Goal: Task Accomplishment & Management: Manage account settings

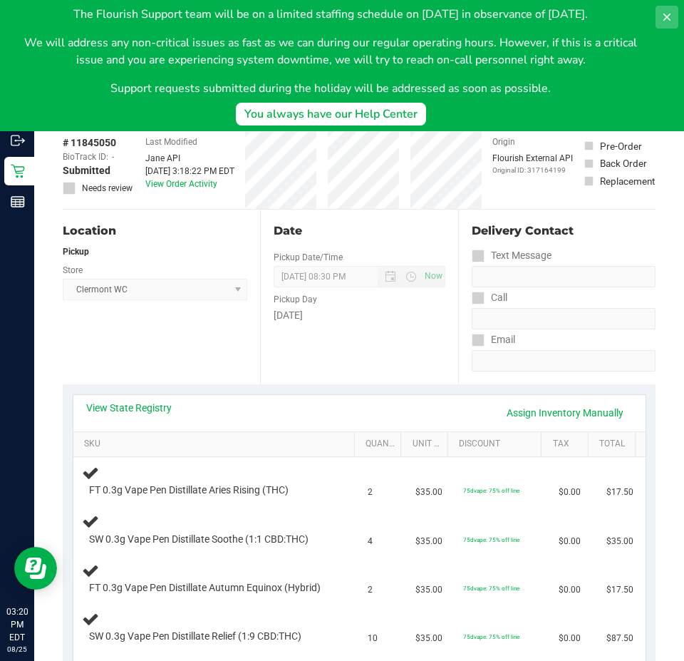
click at [664, 16] on icon at bounding box center [666, 16] width 11 height 11
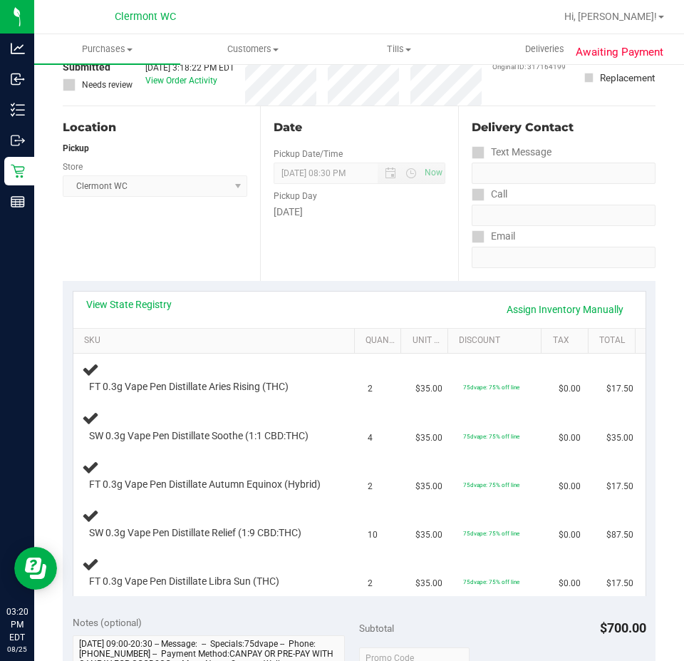
scroll to position [169, 0]
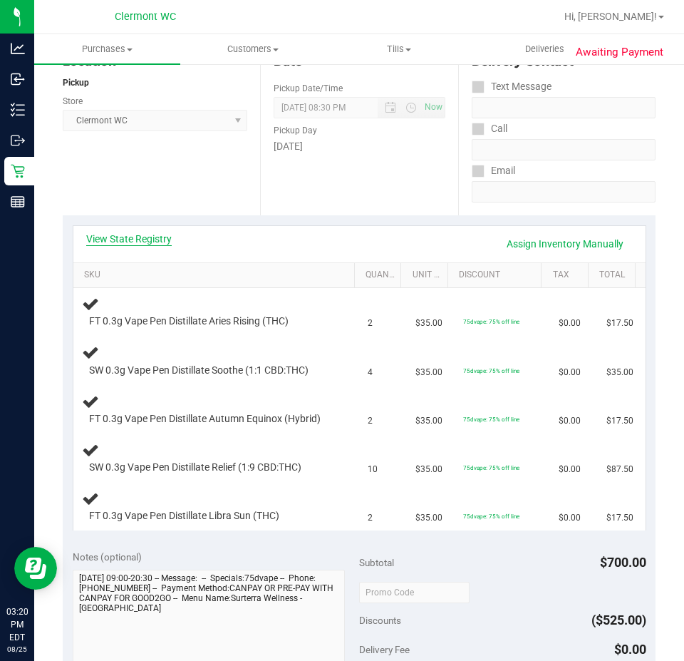
click at [155, 239] on link "View State Registry" at bounding box center [129, 239] width 86 height 14
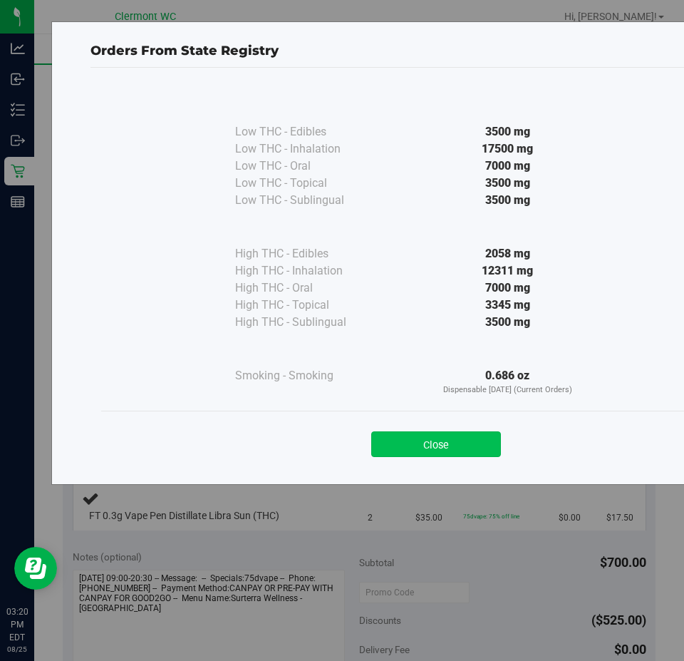
click at [429, 452] on button "Close" at bounding box center [436, 444] width 130 height 26
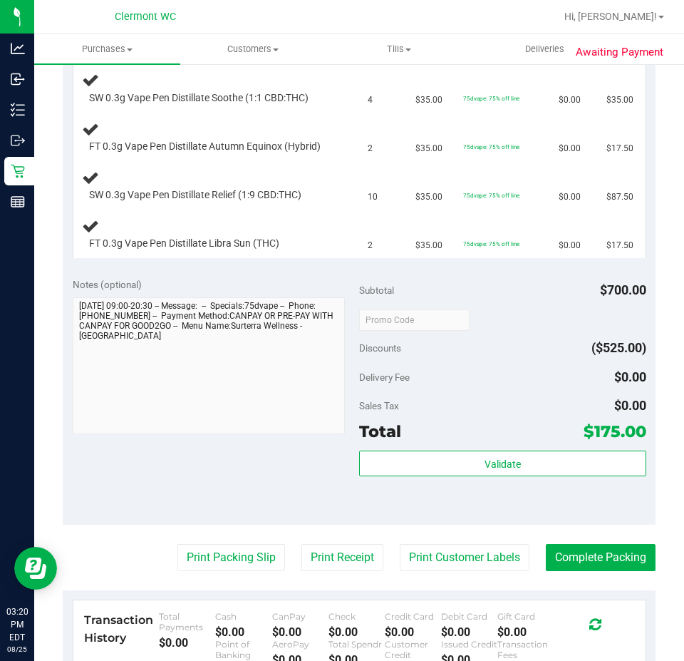
scroll to position [476, 0]
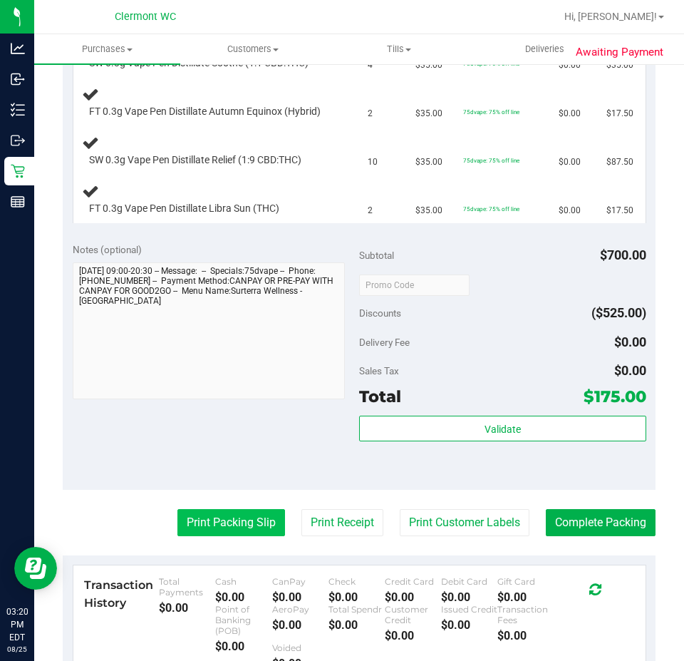
click at [213, 534] on button "Print Packing Slip" at bounding box center [231, 522] width 108 height 27
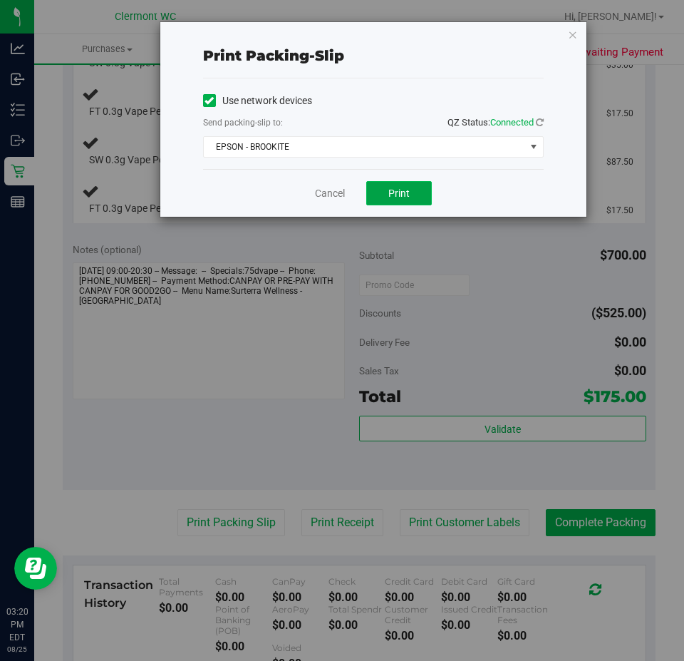
click at [422, 202] on button "Print" at bounding box center [399, 193] width 66 height 24
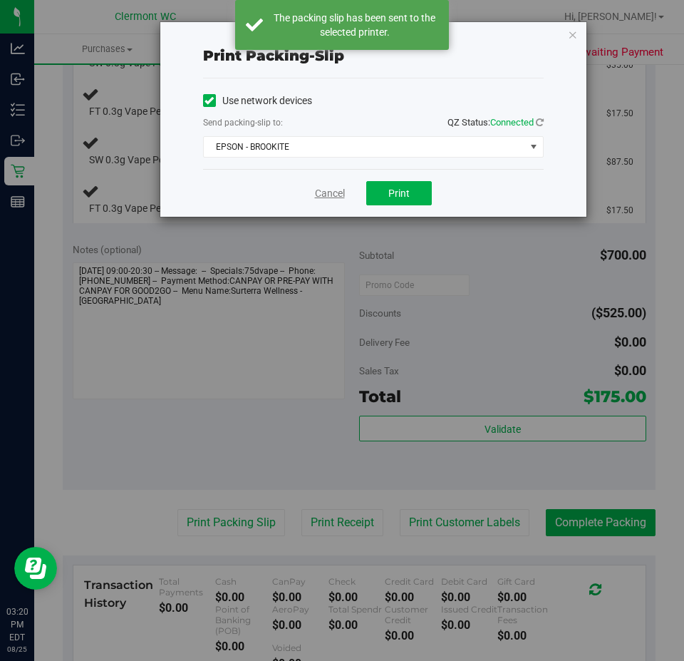
click at [323, 198] on link "Cancel" at bounding box center [330, 193] width 30 height 15
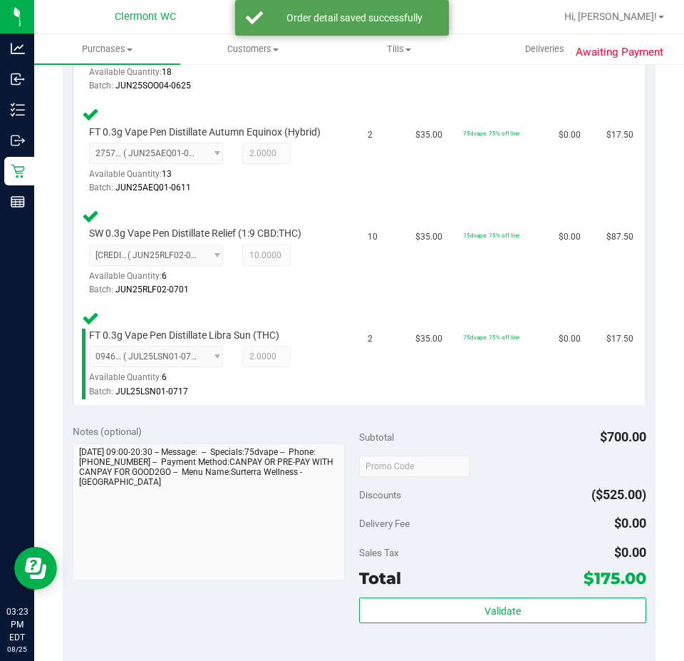
scroll to position [652, 0]
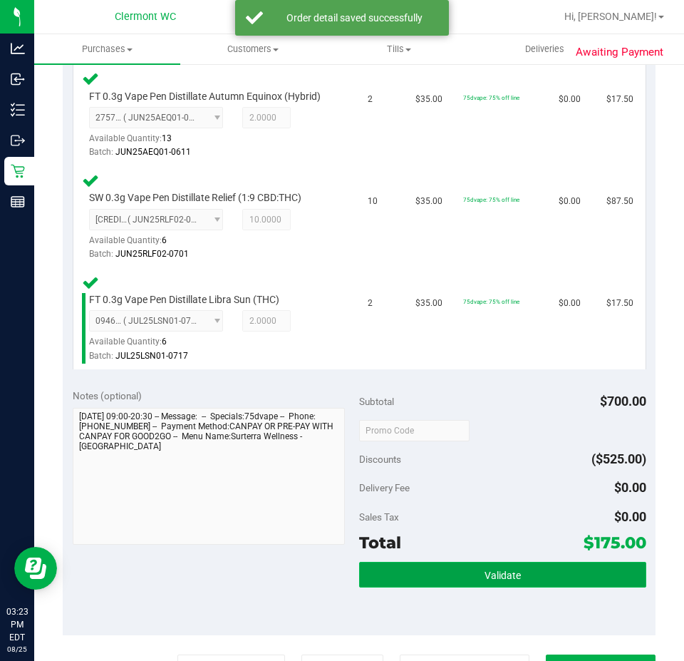
click at [565, 584] on button "Validate" at bounding box center [502, 575] width 287 height 26
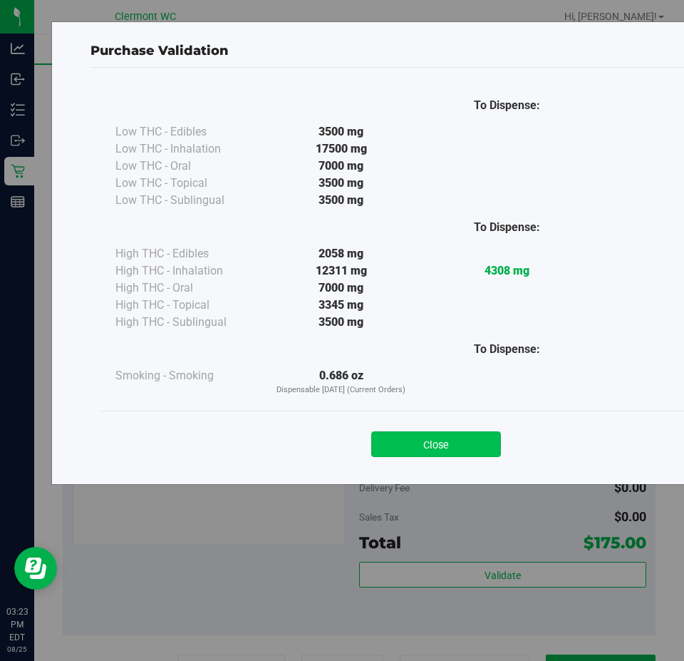
click at [438, 444] on button "Close" at bounding box center [436, 444] width 130 height 26
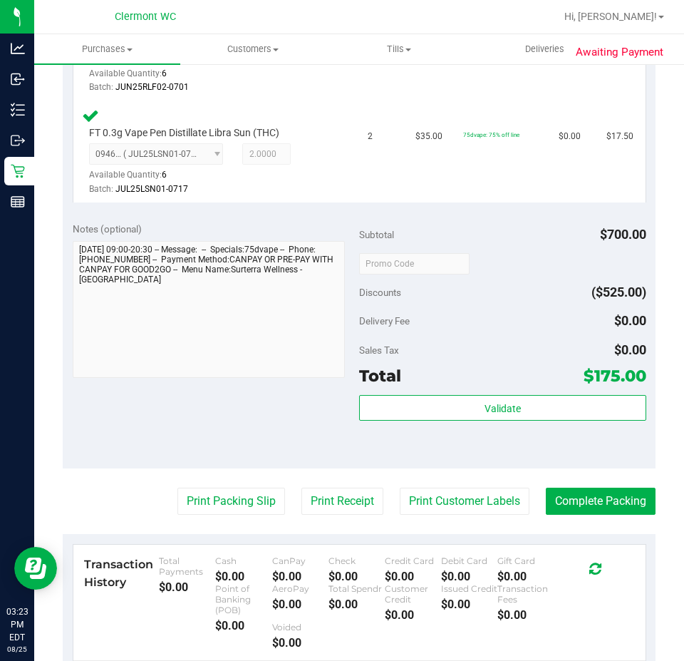
scroll to position [821, 0]
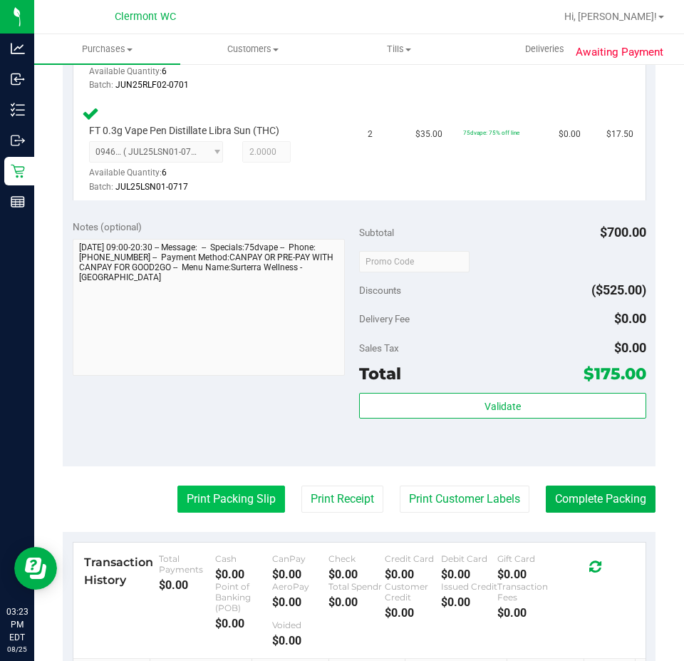
click at [224, 509] on button "Print Packing Slip" at bounding box center [231, 498] width 108 height 27
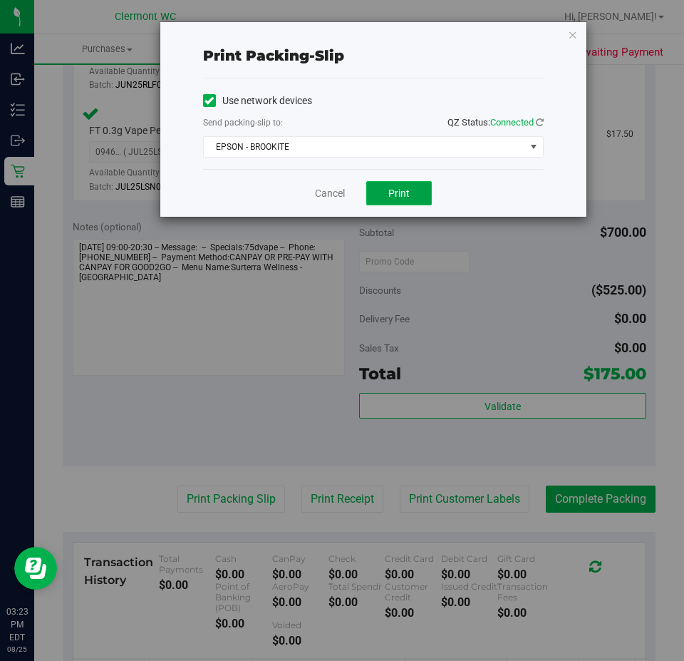
click at [401, 201] on button "Print" at bounding box center [399, 193] width 66 height 24
click at [324, 197] on link "Cancel" at bounding box center [330, 193] width 30 height 15
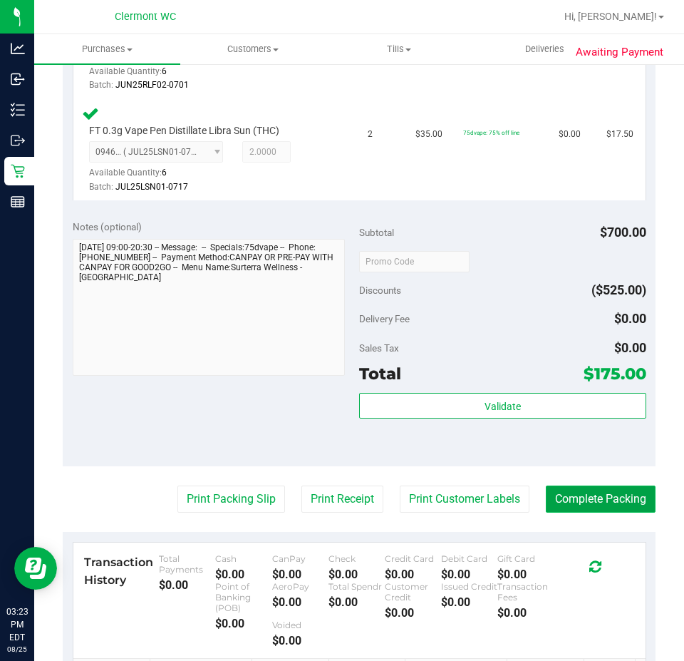
click at [616, 507] on button "Complete Packing" at bounding box center [601, 498] width 110 height 27
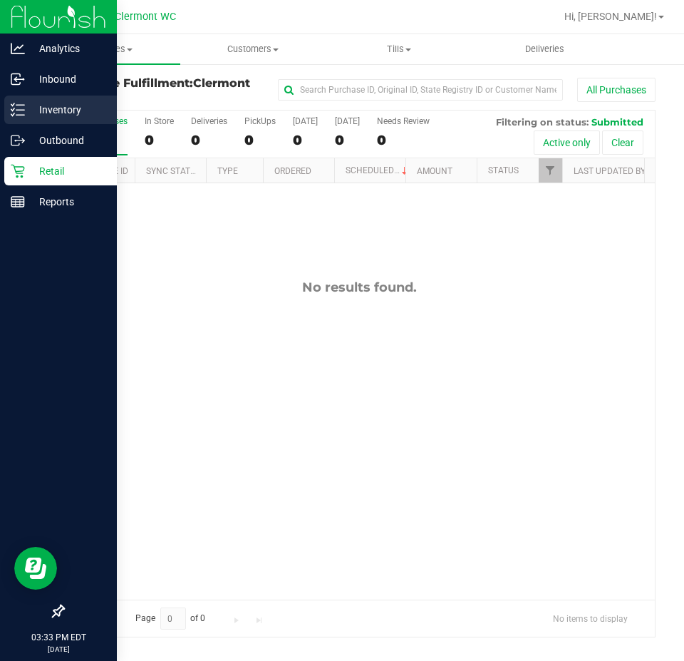
click at [27, 109] on p "Inventory" at bounding box center [68, 109] width 86 height 17
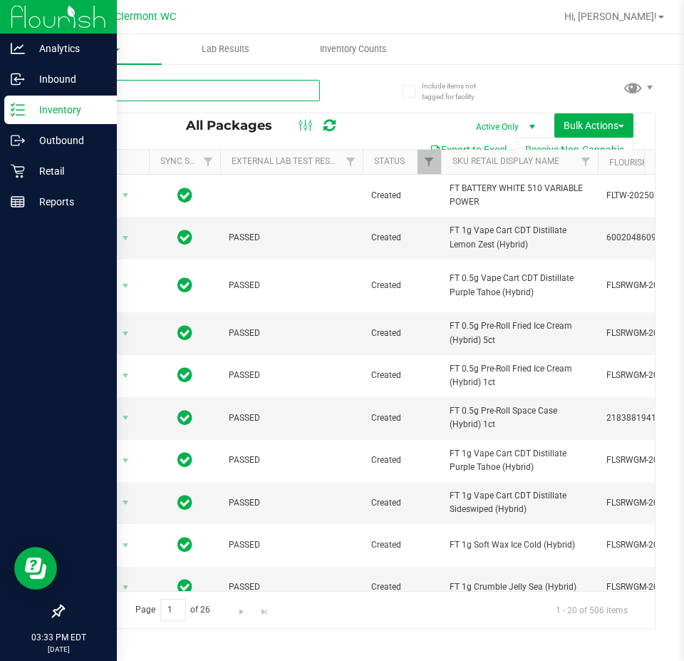
click at [123, 90] on input "text" at bounding box center [191, 90] width 257 height 21
type input "JCW"
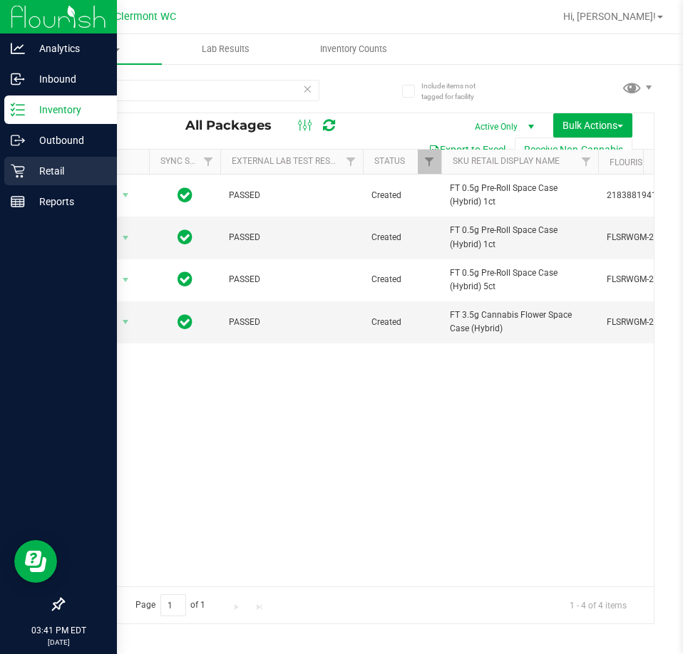
click at [39, 180] on div "Retail" at bounding box center [60, 171] width 113 height 29
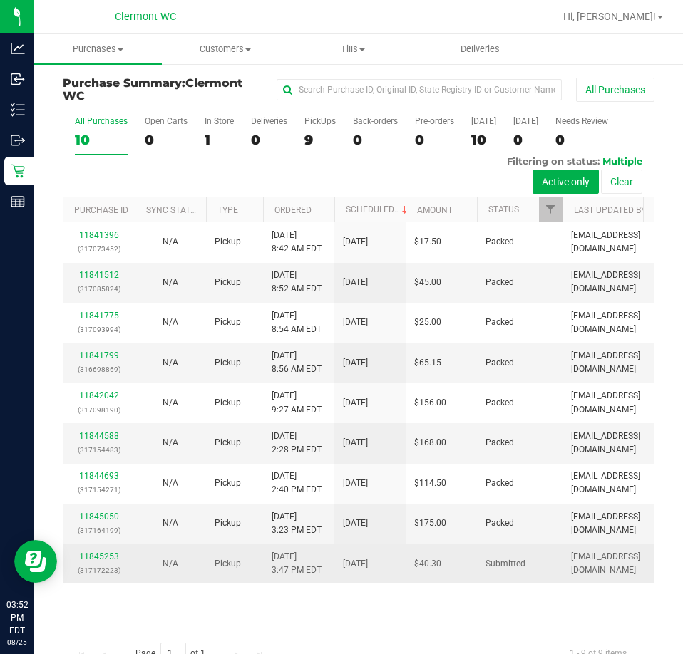
click at [103, 562] on link "11845253" at bounding box center [99, 557] width 40 height 10
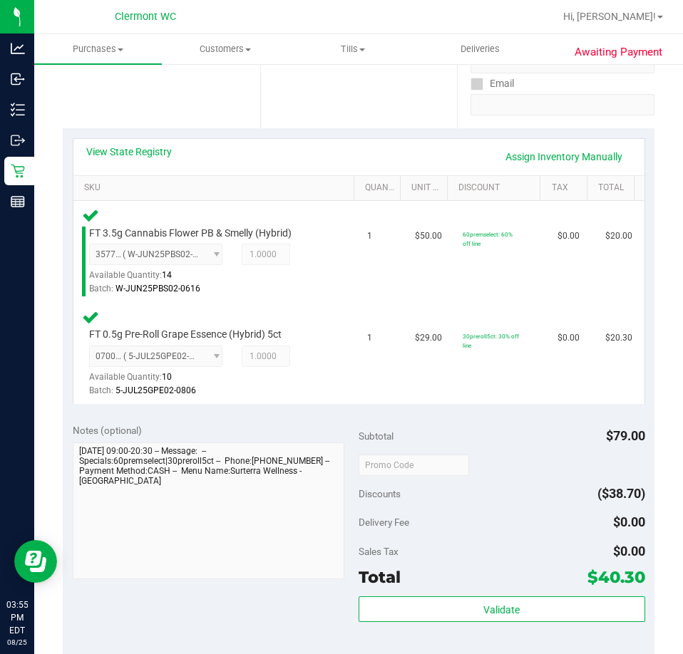
scroll to position [321, 0]
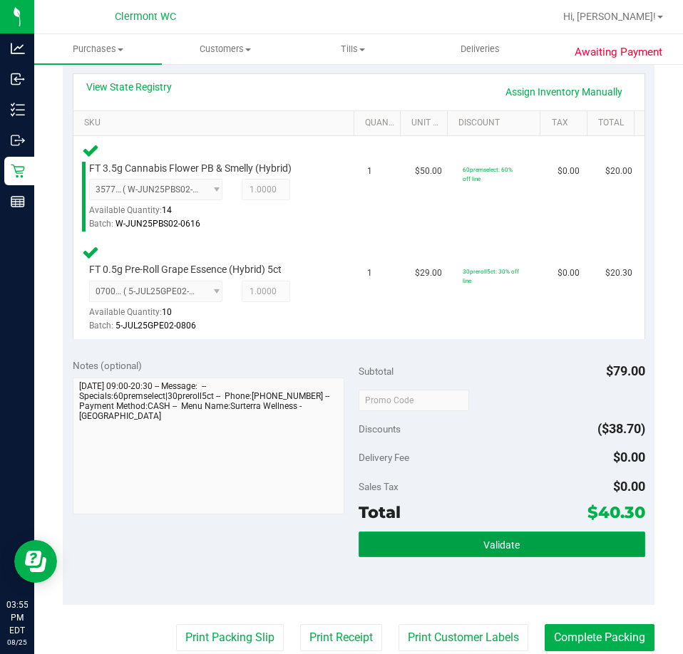
click at [460, 551] on button "Validate" at bounding box center [501, 545] width 286 height 26
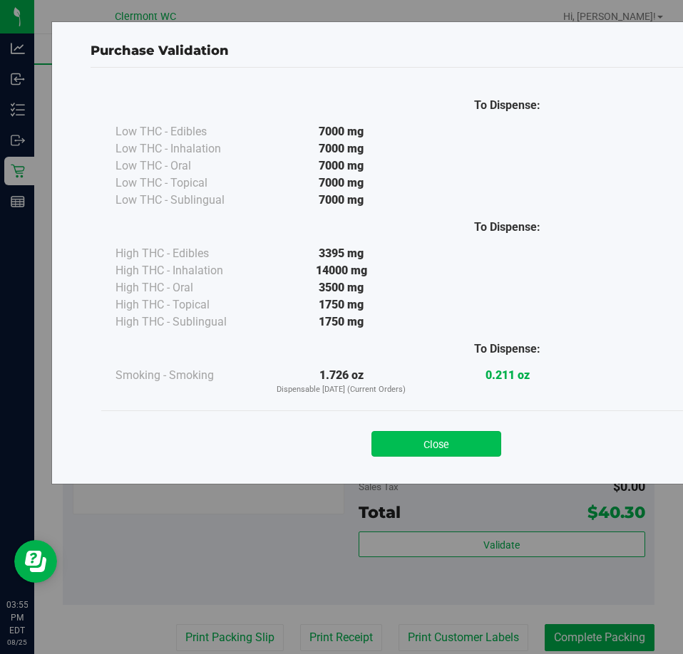
click at [443, 434] on button "Close" at bounding box center [436, 444] width 130 height 26
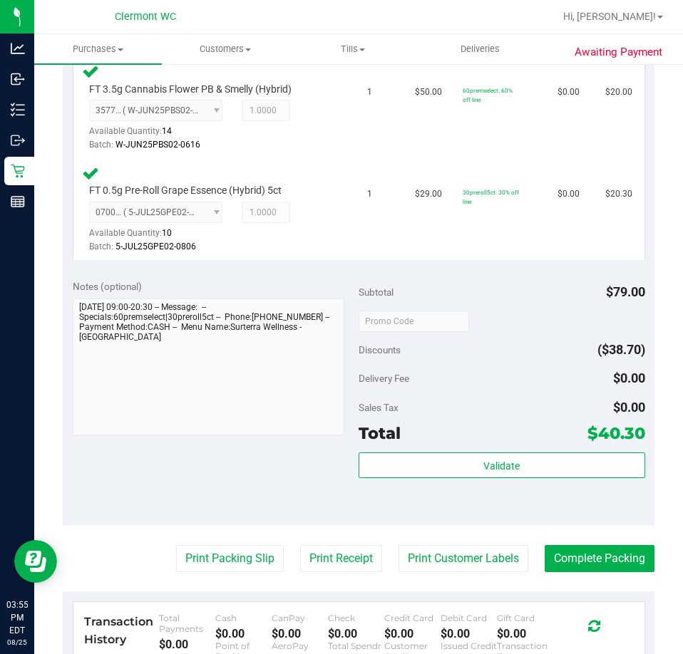
scroll to position [467, 0]
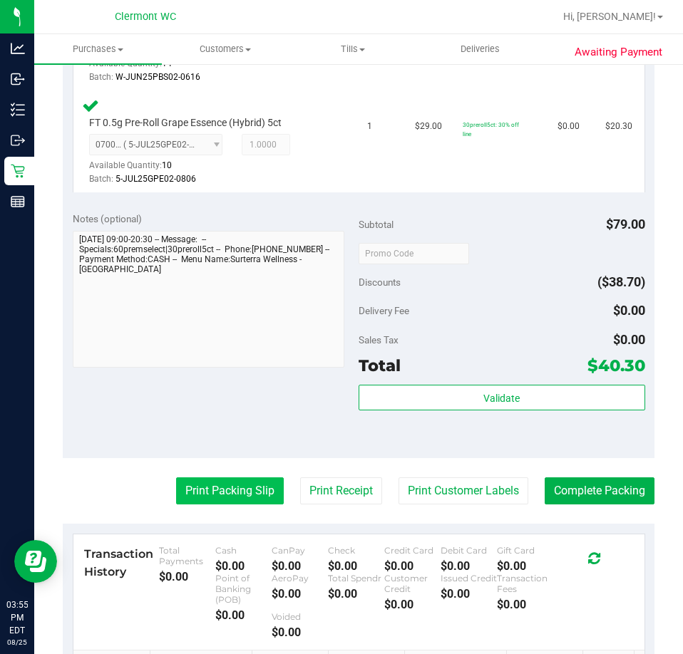
click at [234, 501] on button "Print Packing Slip" at bounding box center [230, 490] width 108 height 27
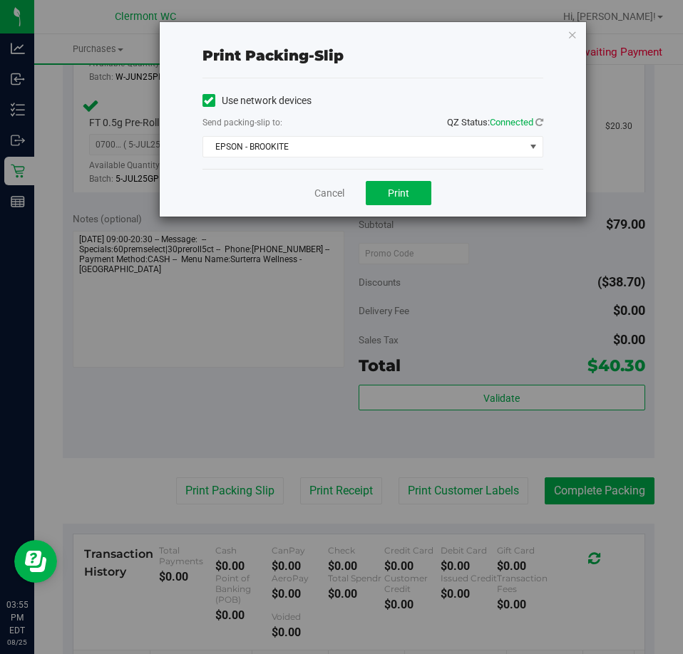
click at [419, 224] on div "Print packing-slip Use network devices Send packing-slip to: QZ Status: Connect…" at bounding box center [346, 327] width 693 height 654
click at [399, 202] on button "Print" at bounding box center [399, 193] width 66 height 24
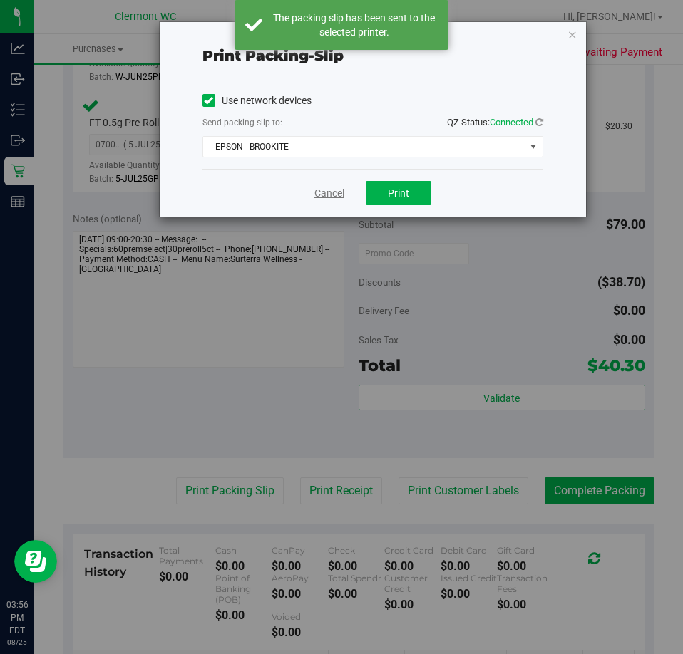
click at [332, 195] on link "Cancel" at bounding box center [329, 193] width 30 height 15
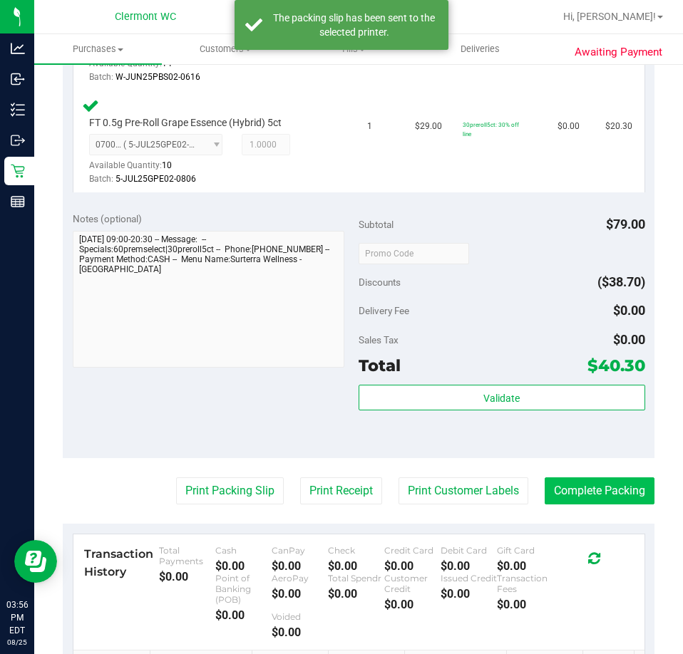
click at [571, 501] on button "Complete Packing" at bounding box center [599, 490] width 110 height 27
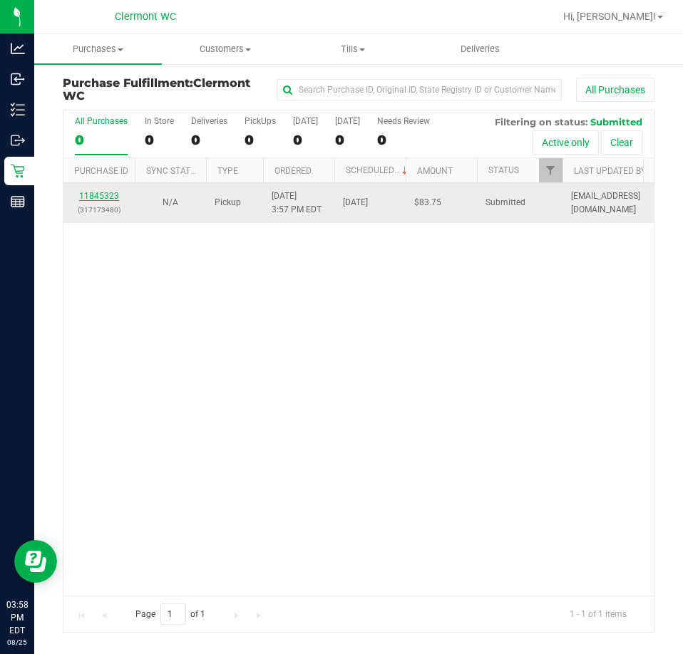
click at [108, 199] on link "11845323" at bounding box center [99, 196] width 40 height 10
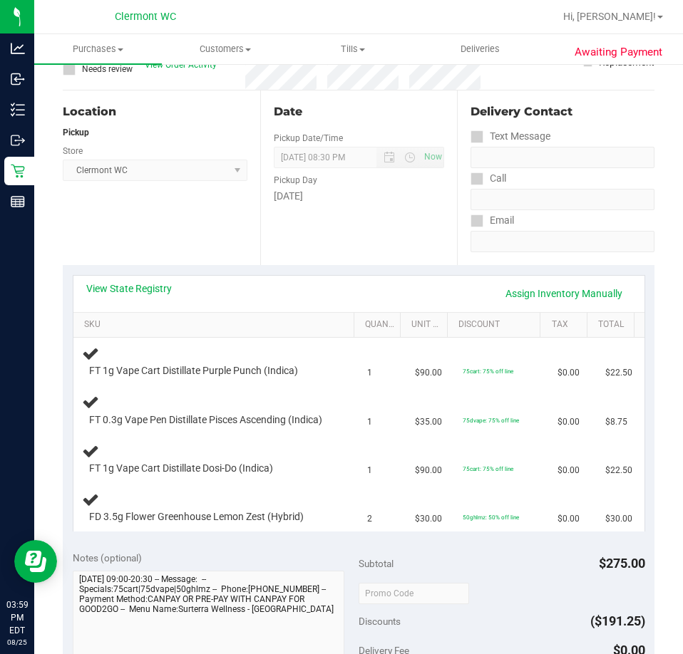
scroll to position [118, 0]
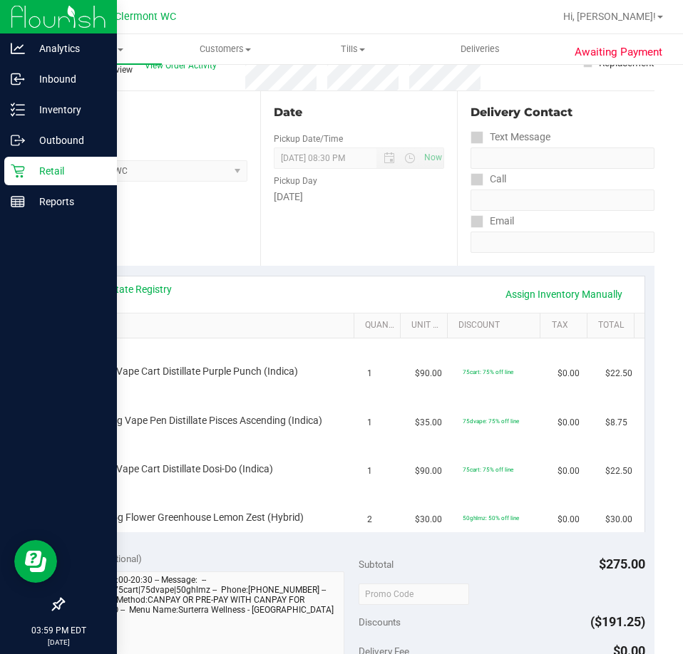
click at [10, 182] on div "Retail" at bounding box center [60, 171] width 113 height 29
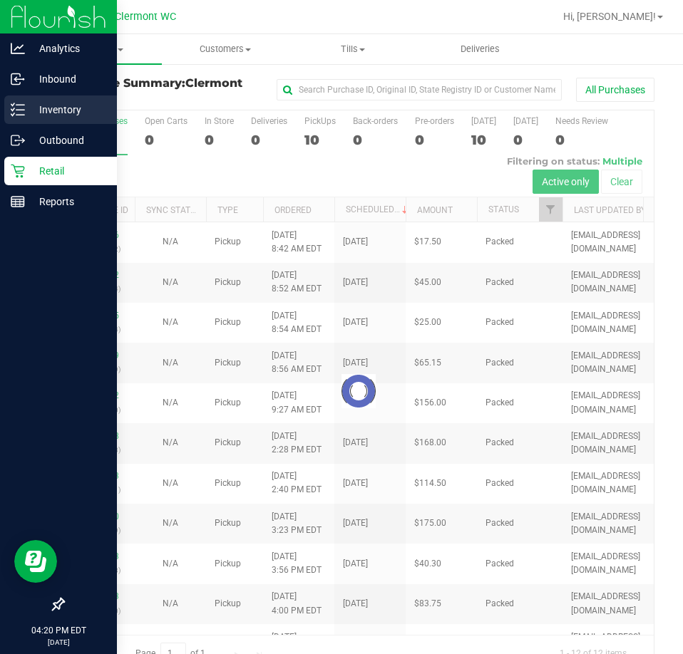
click at [26, 112] on p "Inventory" at bounding box center [68, 109] width 86 height 17
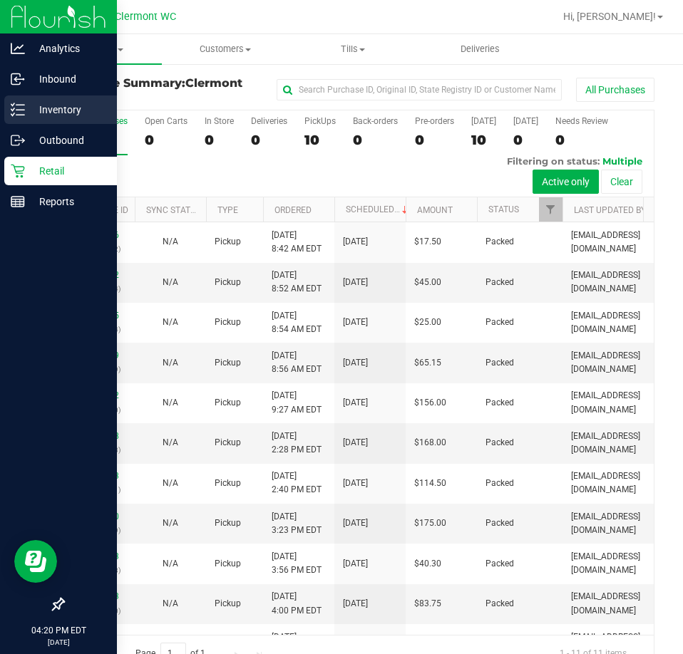
click at [32, 118] on div "Inventory" at bounding box center [60, 109] width 113 height 29
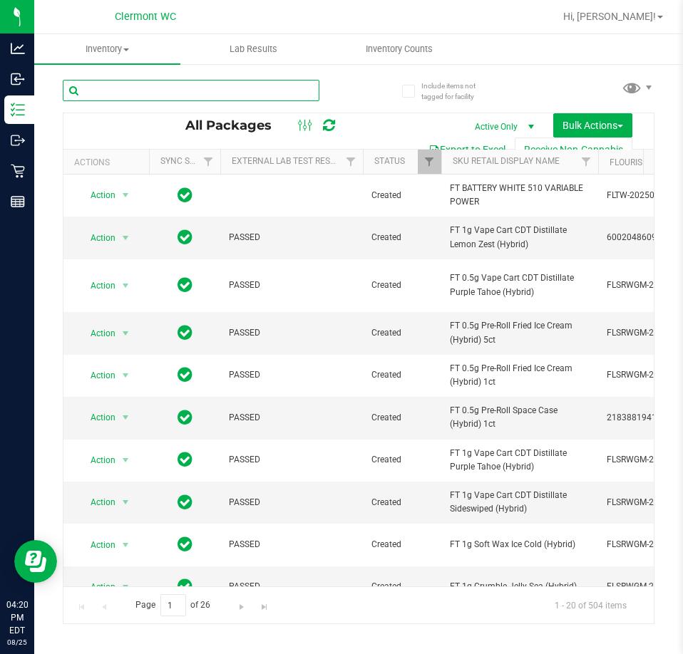
click at [166, 87] on input "text" at bounding box center [191, 90] width 257 height 21
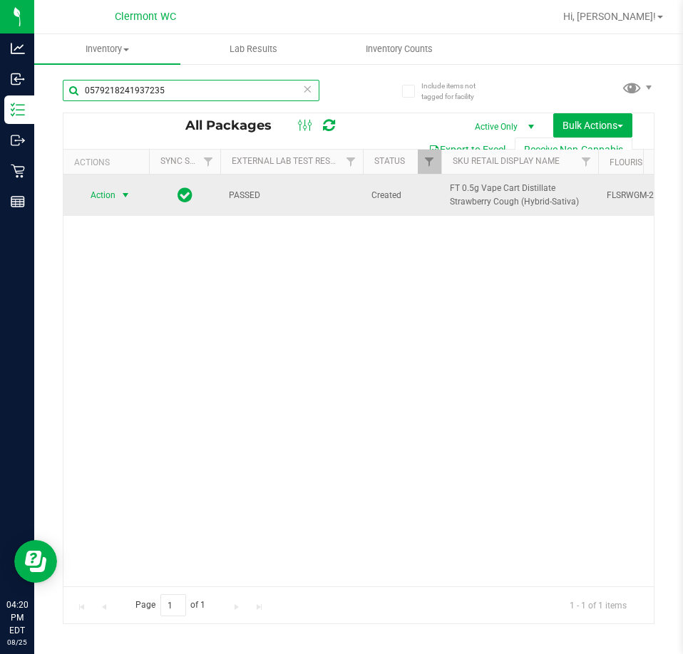
type input "0579218241937235"
click at [98, 192] on span "Action" at bounding box center [97, 195] width 38 height 20
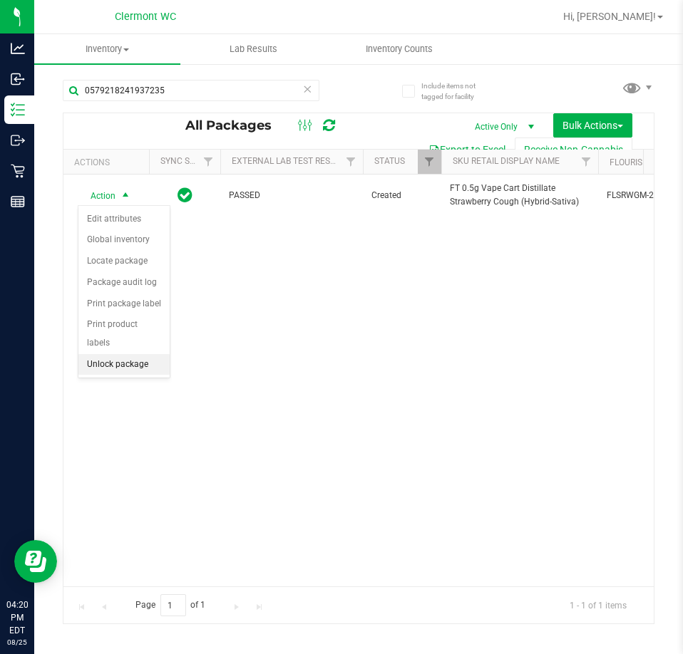
click at [132, 354] on li "Unlock package" at bounding box center [123, 364] width 91 height 21
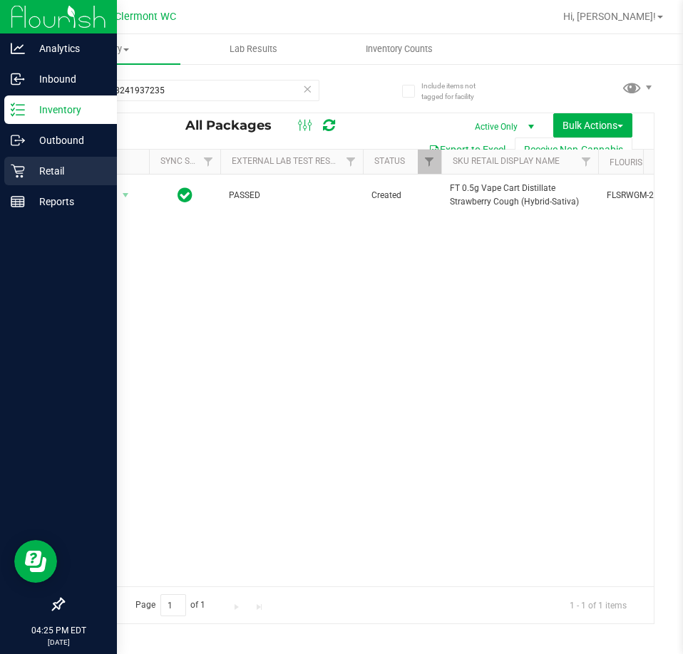
click at [22, 173] on icon at bounding box center [18, 172] width 14 height 14
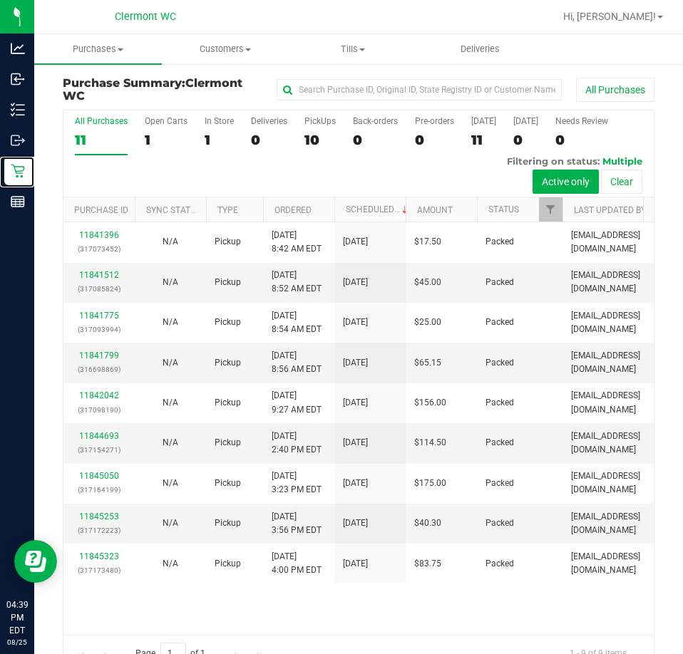
scroll to position [32, 0]
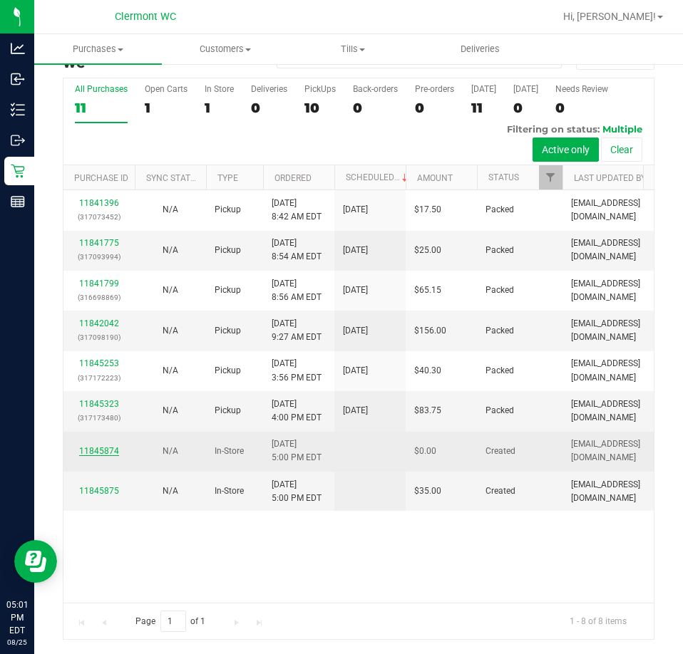
click at [101, 456] on link "11845874" at bounding box center [99, 451] width 40 height 10
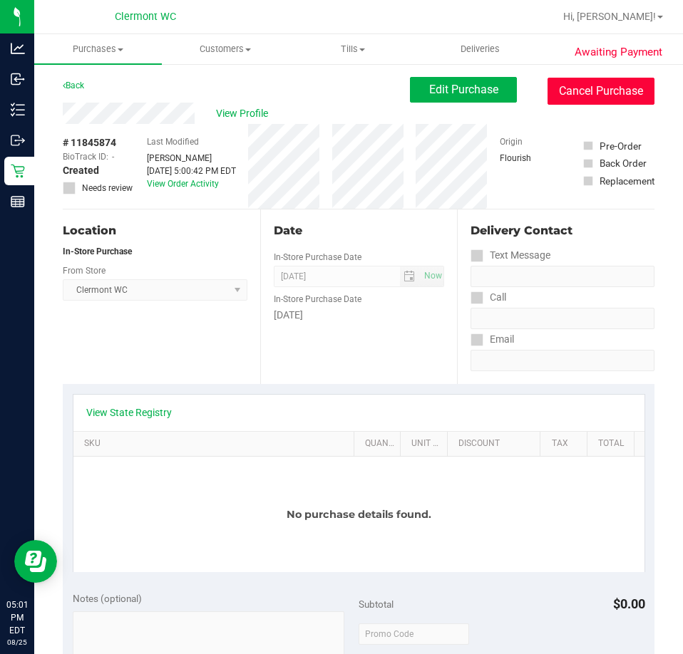
click at [596, 95] on button "Cancel Purchase" at bounding box center [600, 91] width 107 height 27
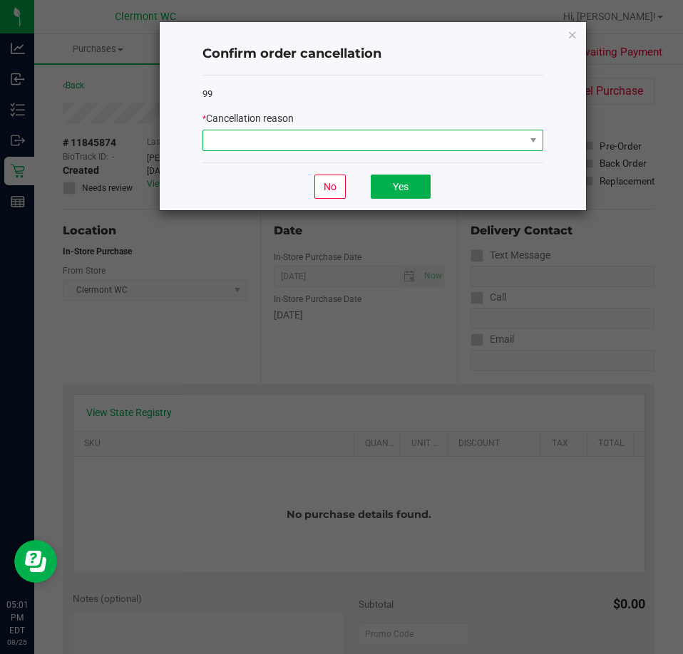
click at [472, 140] on span at bounding box center [363, 140] width 321 height 20
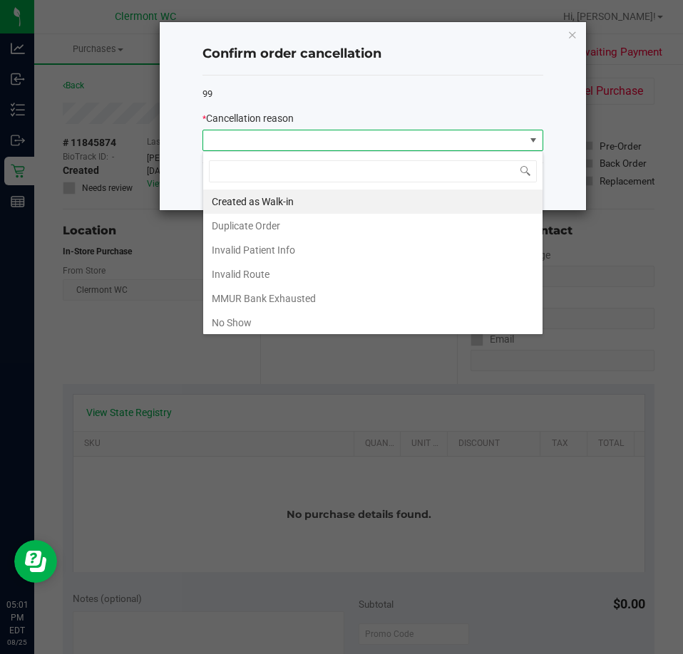
scroll to position [21, 341]
click at [314, 314] on li "No Show" at bounding box center [372, 323] width 339 height 24
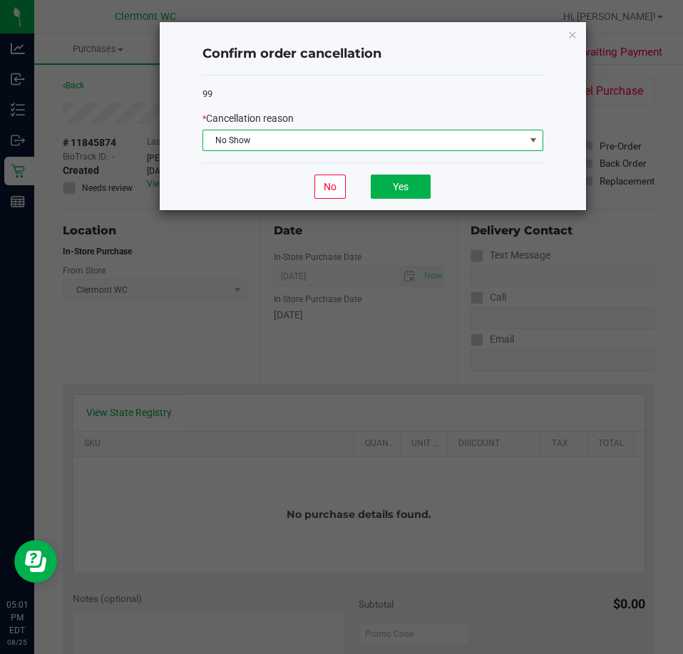
click at [445, 188] on div "No Yes" at bounding box center [372, 186] width 341 height 48
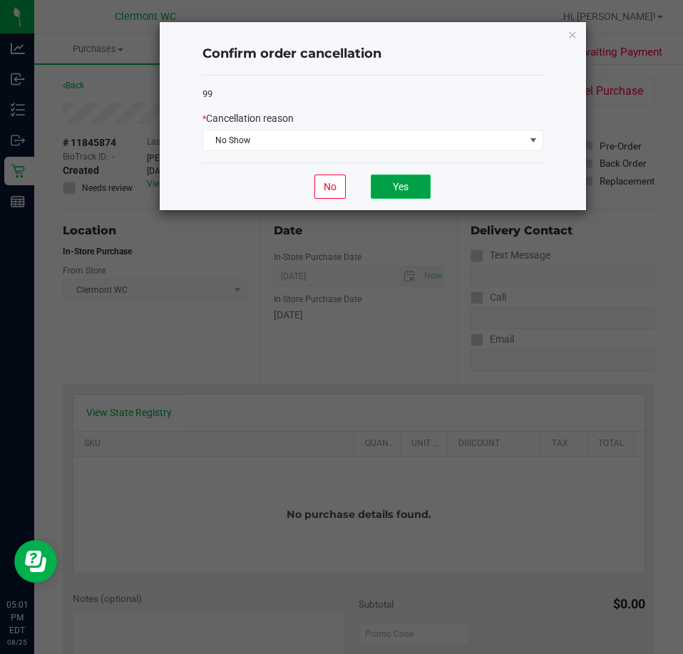
click at [408, 196] on button "Yes" at bounding box center [401, 187] width 60 height 24
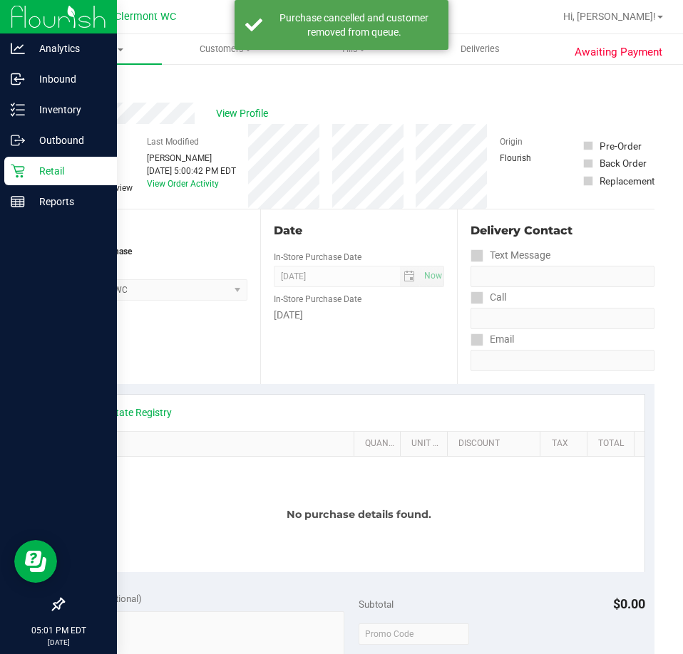
click at [21, 174] on icon at bounding box center [18, 171] width 14 height 14
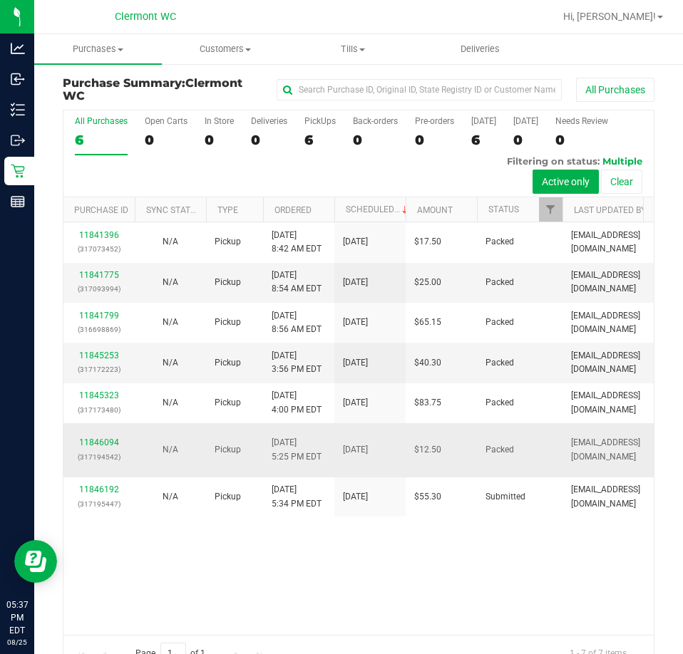
click at [93, 477] on td "11846094 (317194542)" at bounding box center [98, 450] width 71 height 54
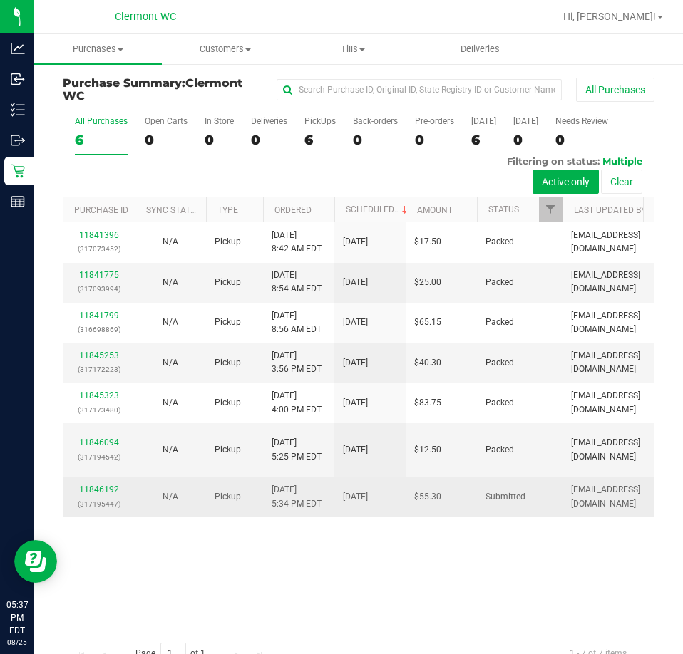
click at [116, 495] on link "11846192" at bounding box center [99, 490] width 40 height 10
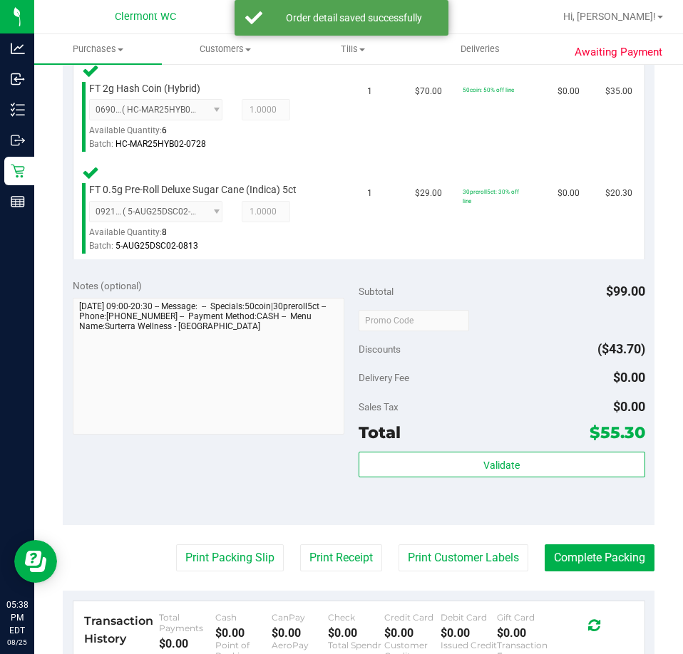
scroll to position [428, 0]
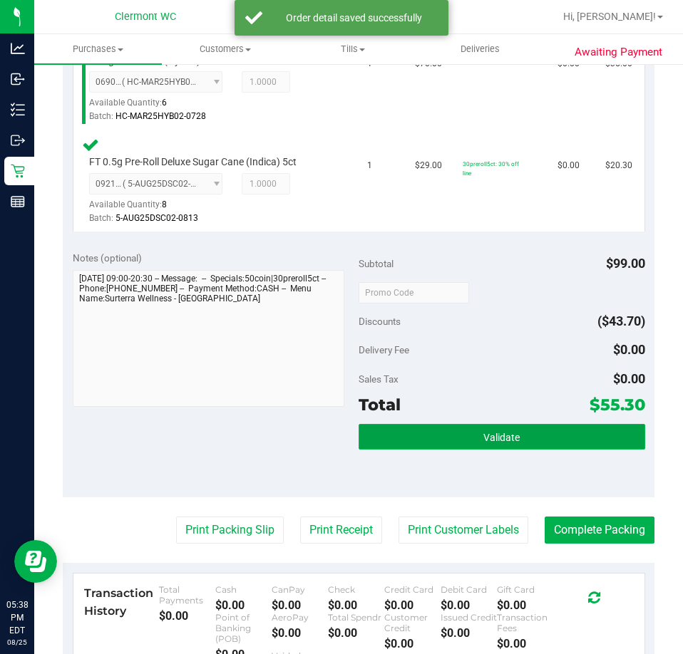
click at [538, 425] on button "Validate" at bounding box center [501, 437] width 286 height 26
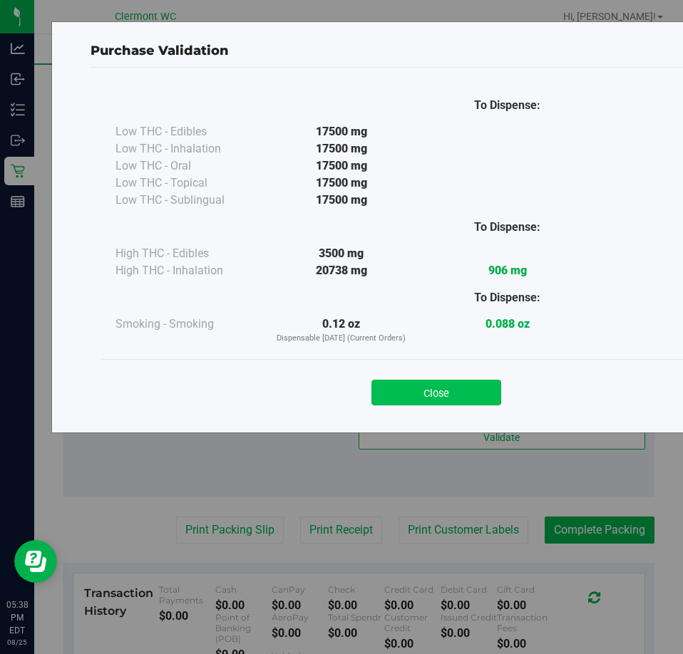
click at [467, 392] on button "Close" at bounding box center [436, 393] width 130 height 26
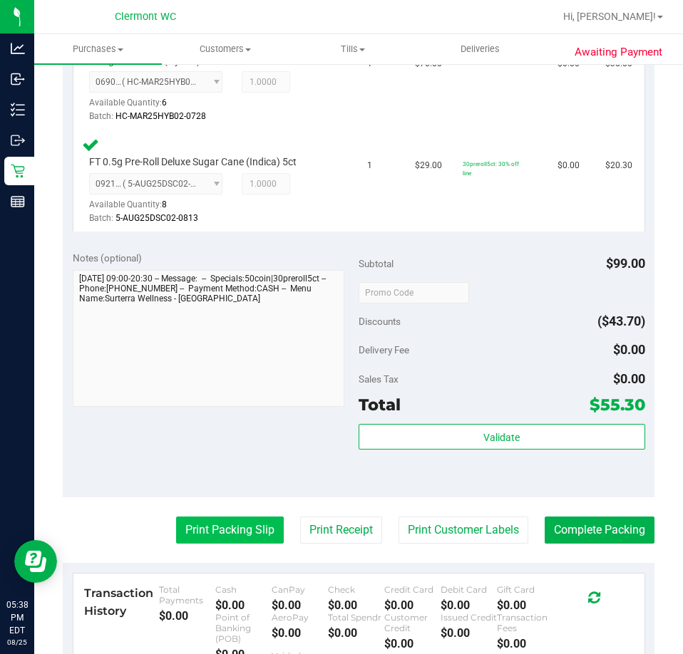
click at [235, 533] on button "Print Packing Slip" at bounding box center [230, 530] width 108 height 27
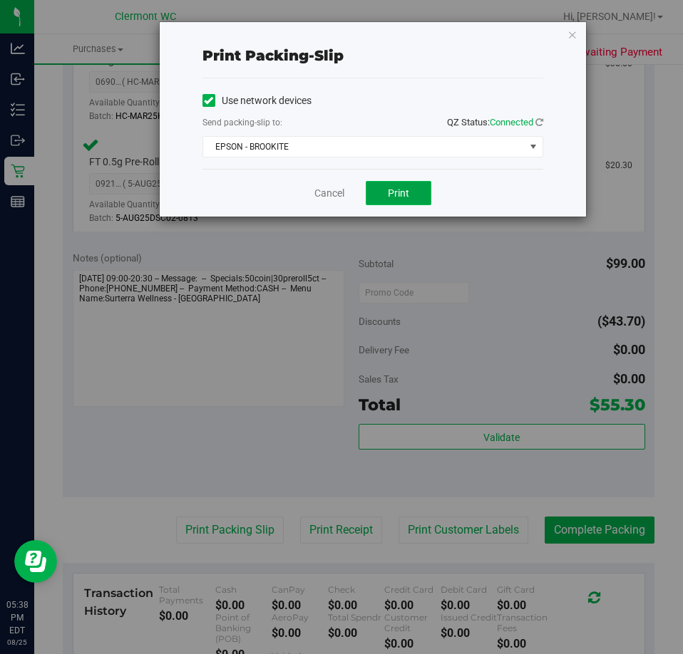
click at [410, 196] on button "Print" at bounding box center [399, 193] width 66 height 24
click at [336, 195] on link "Cancel" at bounding box center [329, 193] width 30 height 15
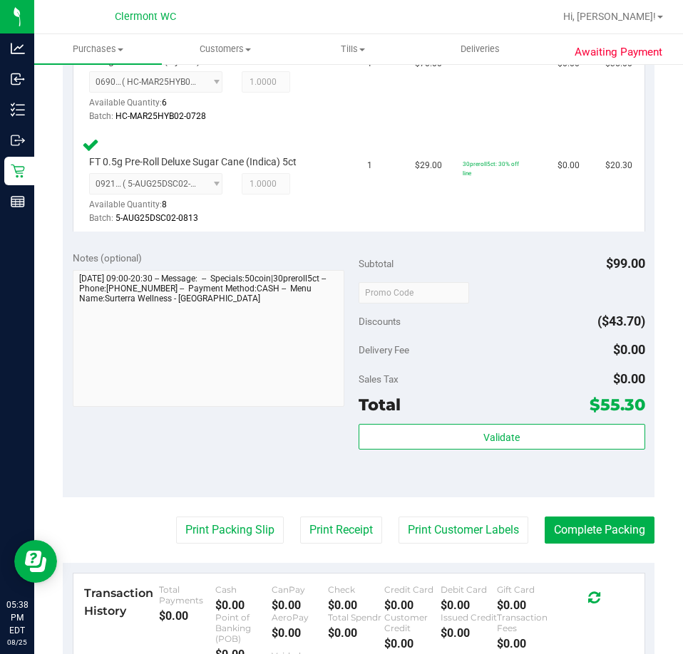
click at [467, 415] on div "Total $55.30" at bounding box center [501, 405] width 286 height 26
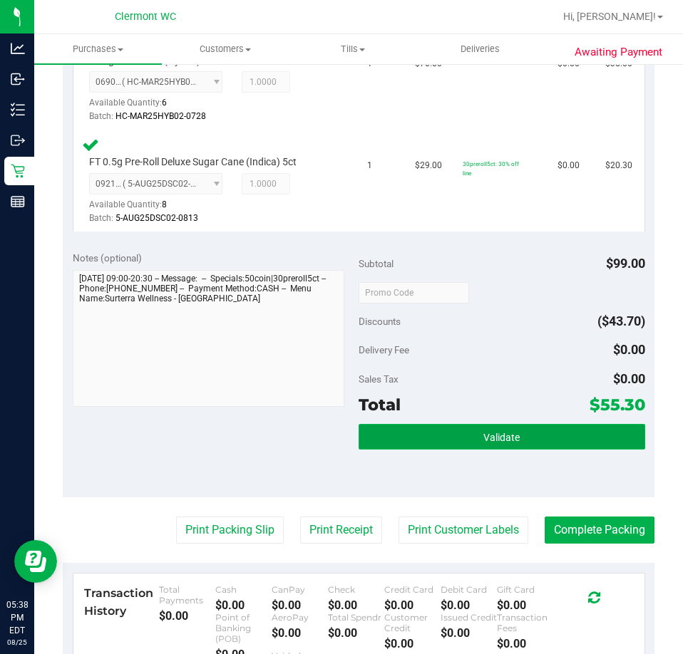
click at [469, 436] on button "Validate" at bounding box center [501, 437] width 286 height 26
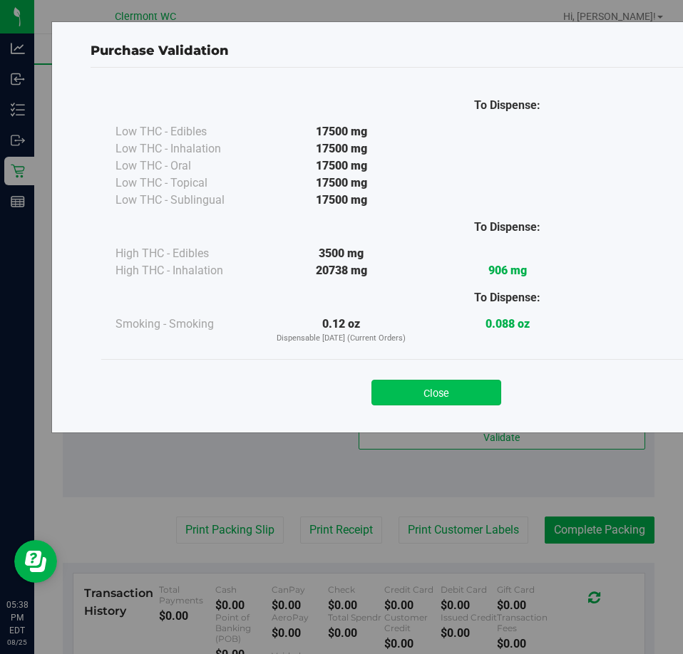
click at [462, 401] on button "Close" at bounding box center [436, 393] width 130 height 26
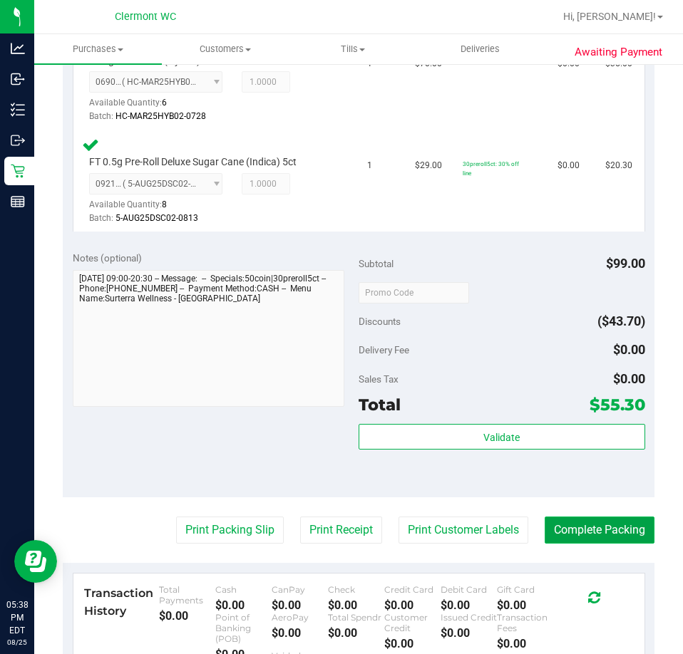
click at [575, 527] on button "Complete Packing" at bounding box center [599, 530] width 110 height 27
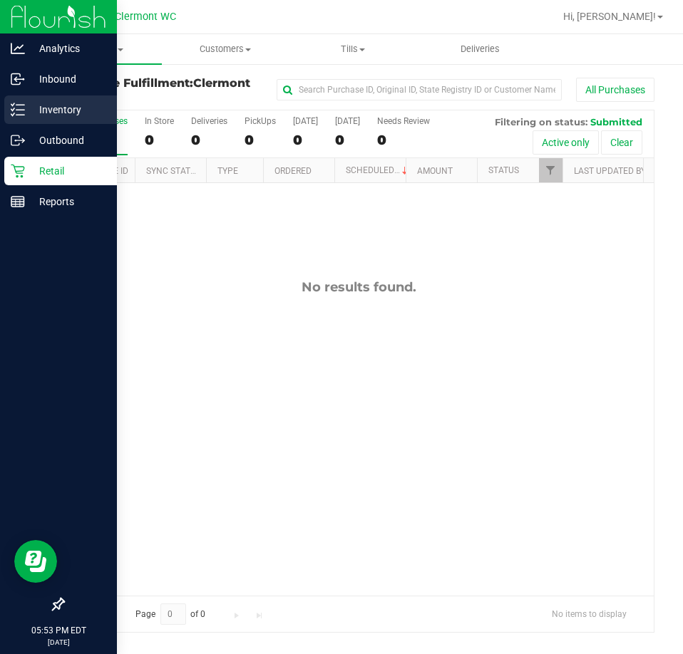
drag, startPoint x: 15, startPoint y: 103, endPoint x: 29, endPoint y: 103, distance: 14.3
click at [15, 103] on icon at bounding box center [18, 110] width 14 height 14
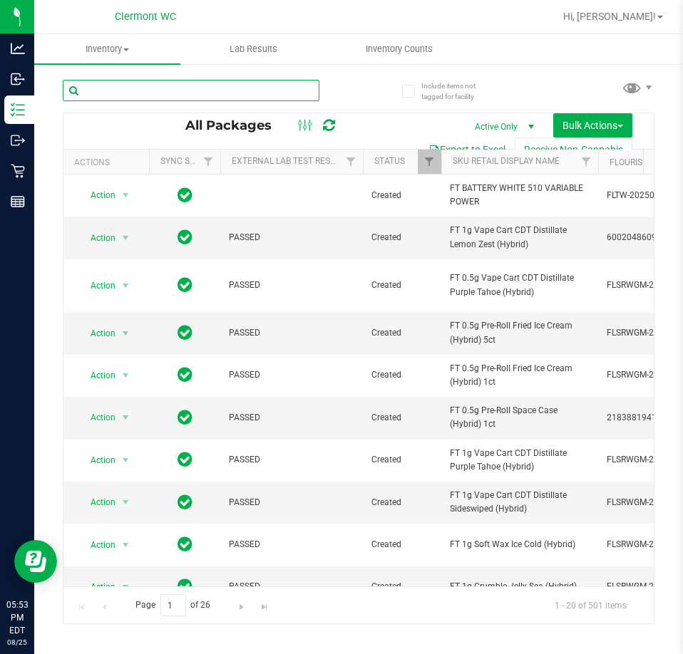
click at [207, 84] on input "text" at bounding box center [191, 90] width 257 height 21
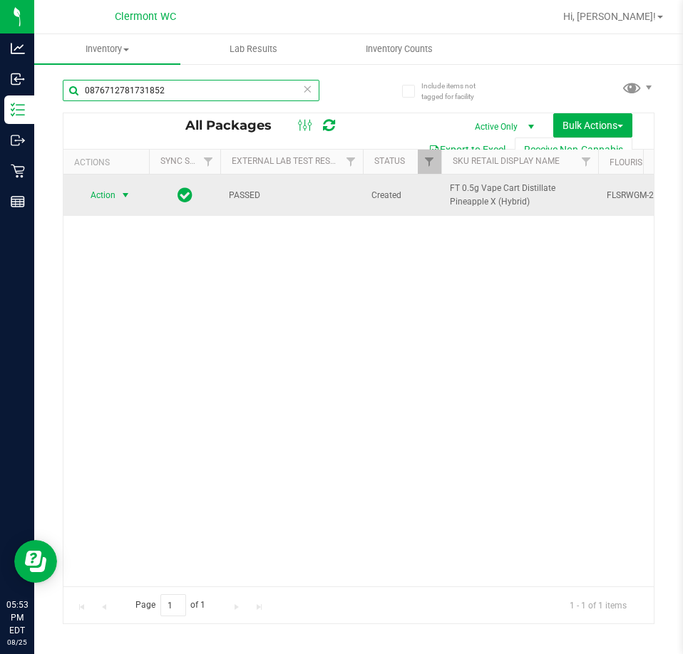
type input "0876712781731852"
click at [122, 195] on span "select" at bounding box center [125, 195] width 11 height 11
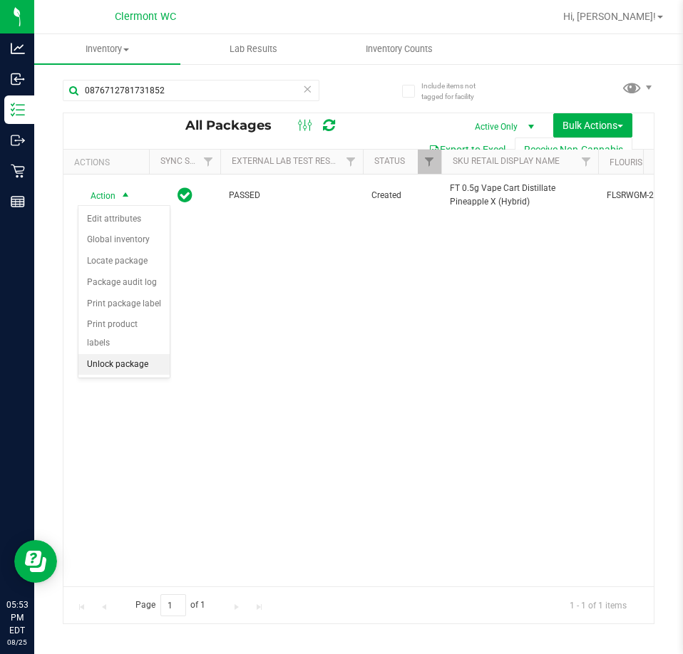
click at [137, 354] on li "Unlock package" at bounding box center [123, 364] width 91 height 21
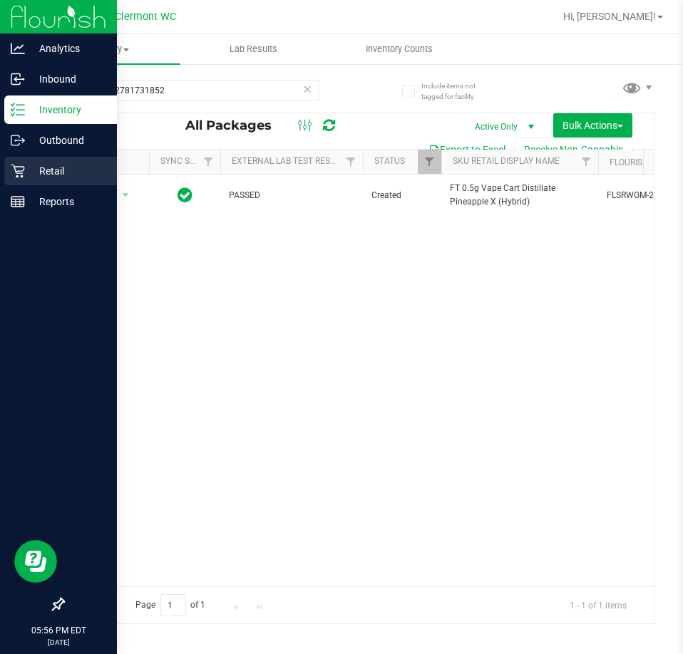
click at [47, 173] on p "Retail" at bounding box center [68, 170] width 86 height 17
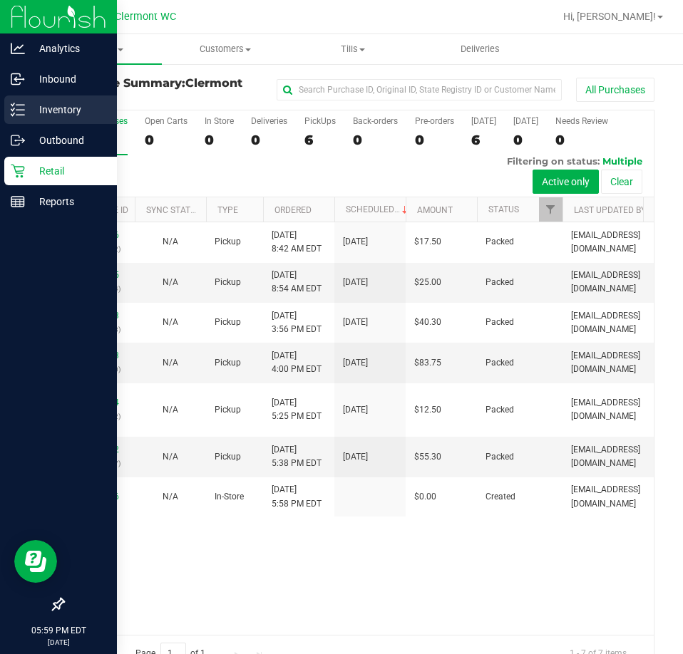
click at [78, 118] on p "Inventory" at bounding box center [68, 109] width 86 height 17
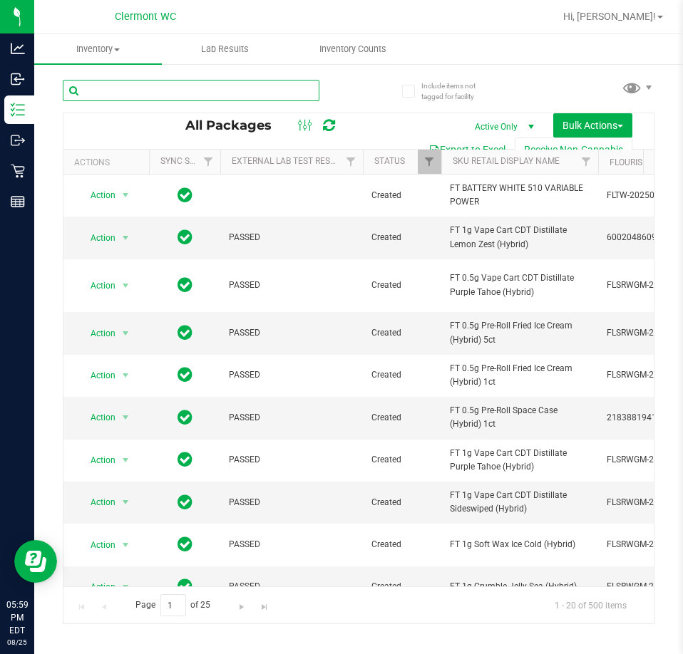
click at [228, 88] on input "text" at bounding box center [191, 90] width 257 height 21
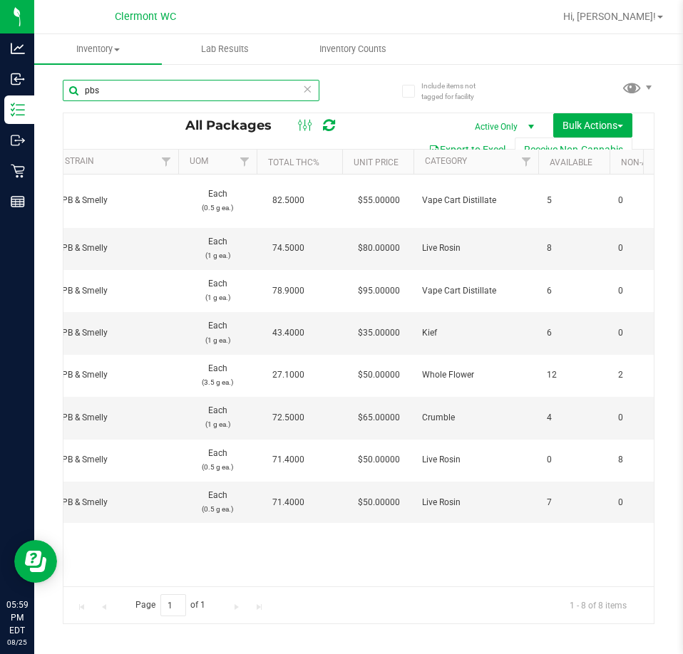
scroll to position [0, 859]
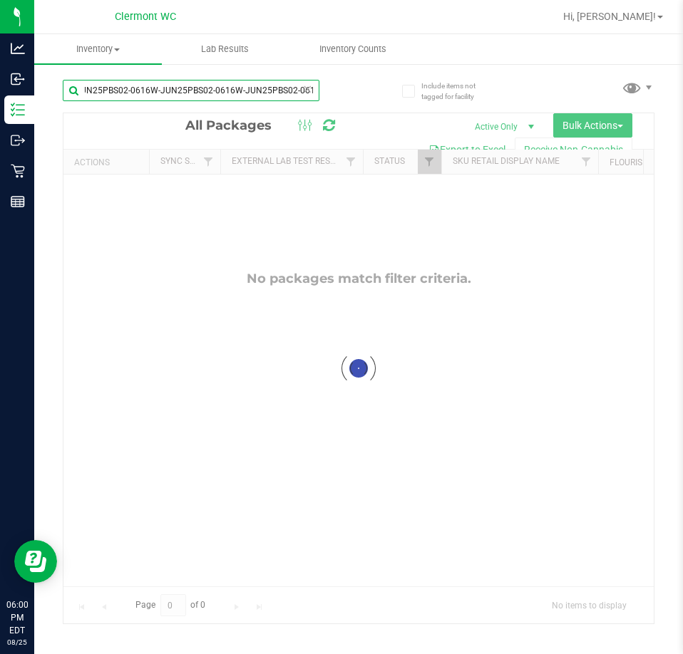
type input "pbsW-JUN25PBS02-0616W-JUN25PBS02-0616W-JUN25PBS02-0616"
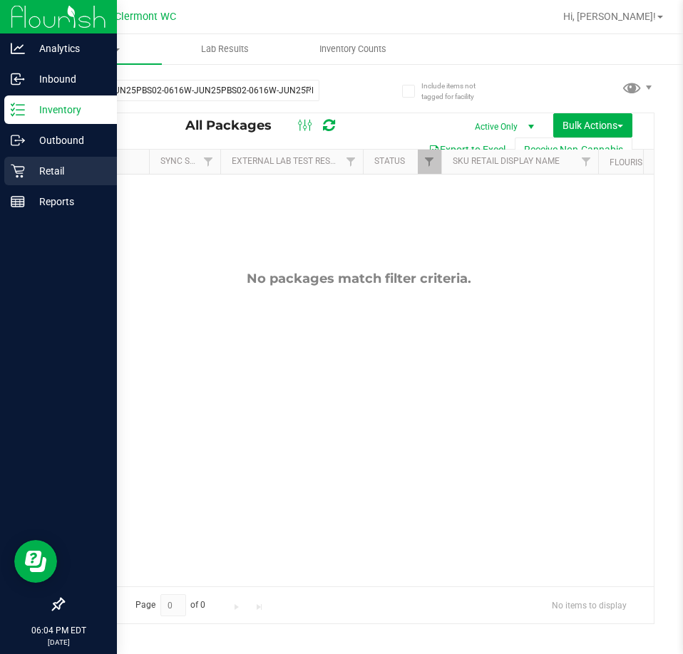
click at [16, 170] on icon at bounding box center [18, 171] width 14 height 14
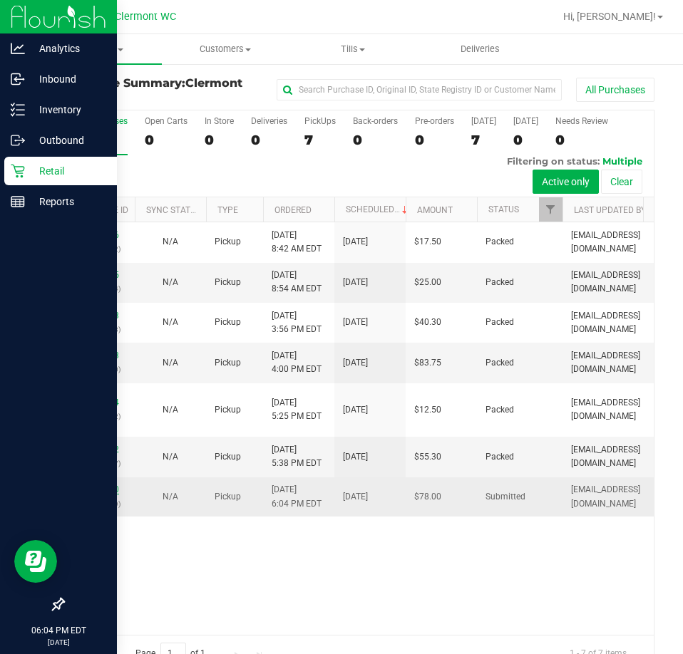
click at [111, 486] on link "11846420" at bounding box center [99, 490] width 40 height 10
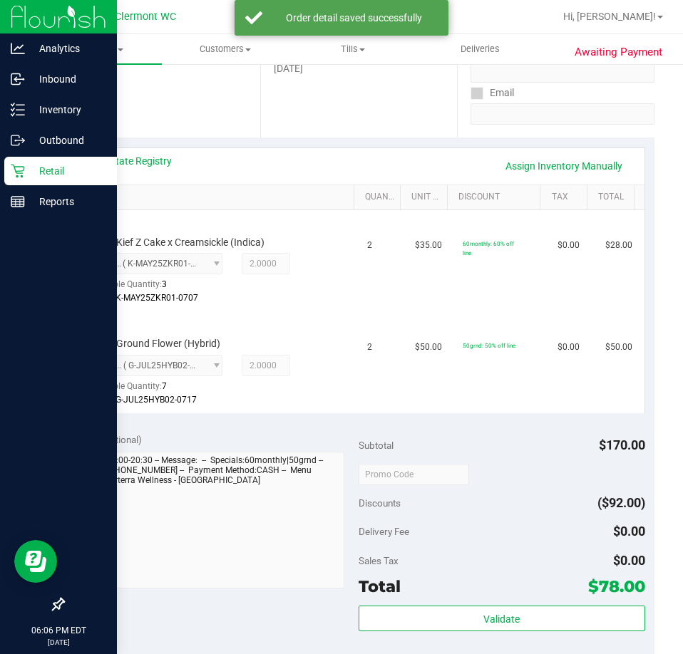
scroll to position [320, 0]
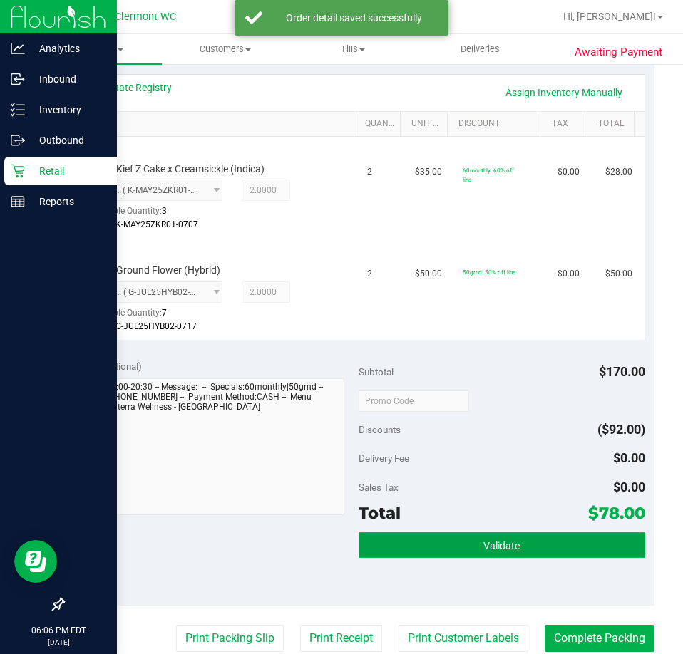
click at [544, 554] on button "Validate" at bounding box center [501, 545] width 286 height 26
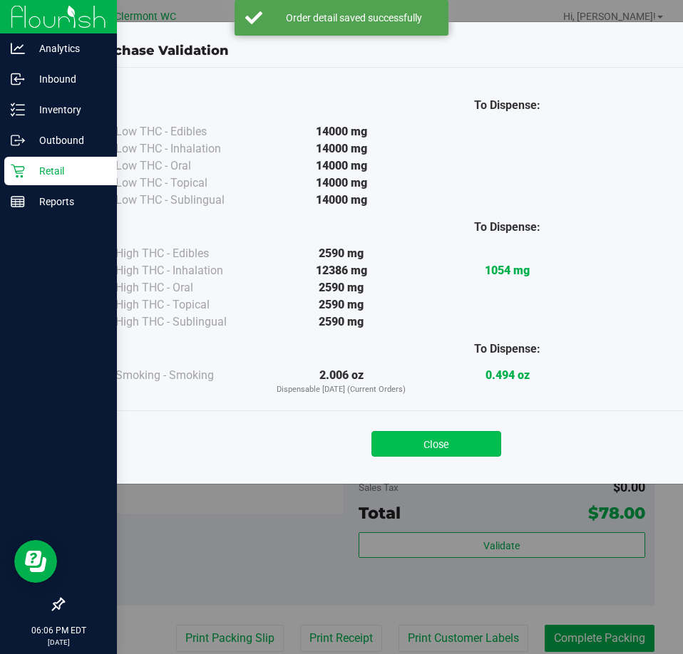
click at [472, 431] on button "Close" at bounding box center [436, 444] width 130 height 26
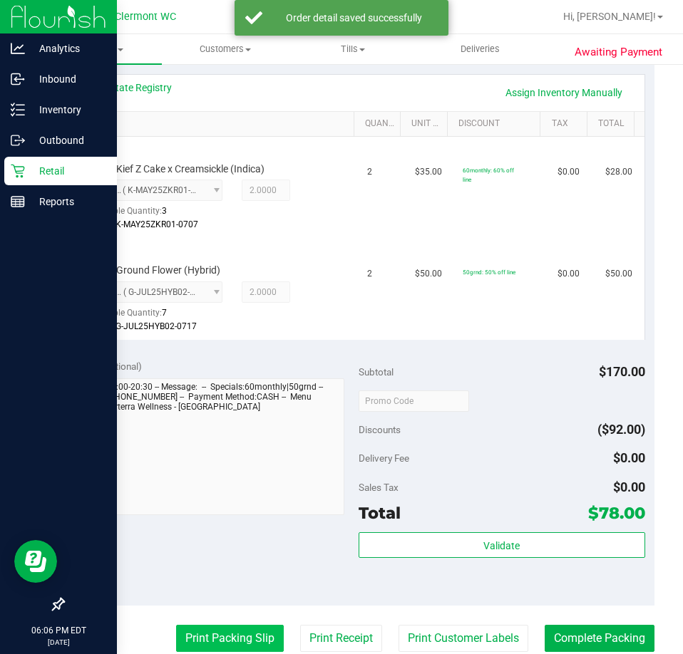
click at [235, 649] on button "Print Packing Slip" at bounding box center [230, 638] width 108 height 27
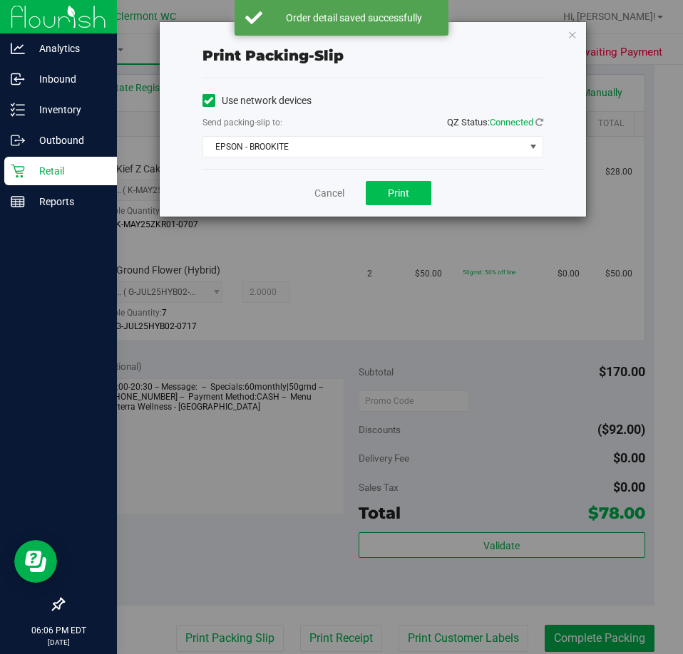
click at [411, 194] on button "Print" at bounding box center [399, 193] width 66 height 24
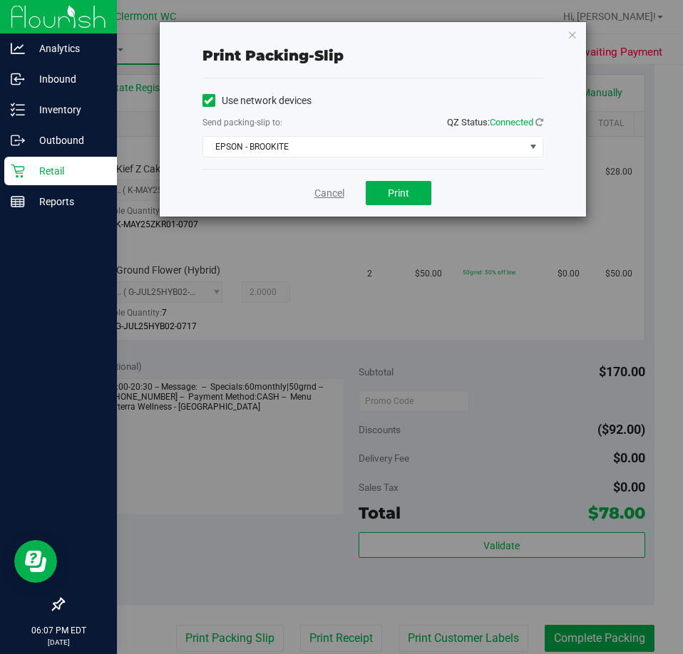
click at [333, 196] on link "Cancel" at bounding box center [329, 193] width 30 height 15
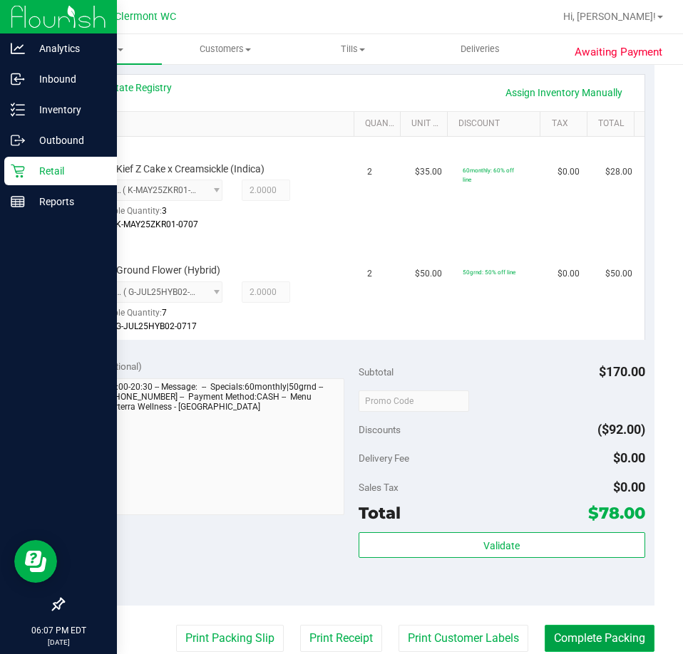
click at [566, 650] on button "Complete Packing" at bounding box center [599, 638] width 110 height 27
